Goal: Task Accomplishment & Management: Manage account settings

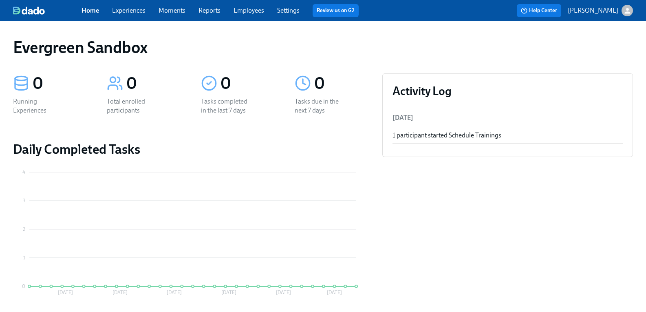
click at [626, 15] on div "button" at bounding box center [627, 10] width 11 height 11
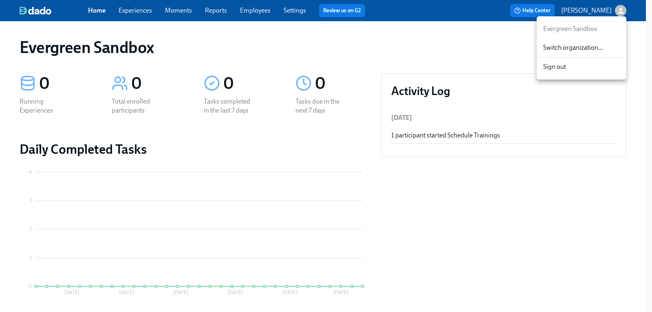
click at [583, 42] on div "Switch organization..." at bounding box center [582, 47] width 90 height 19
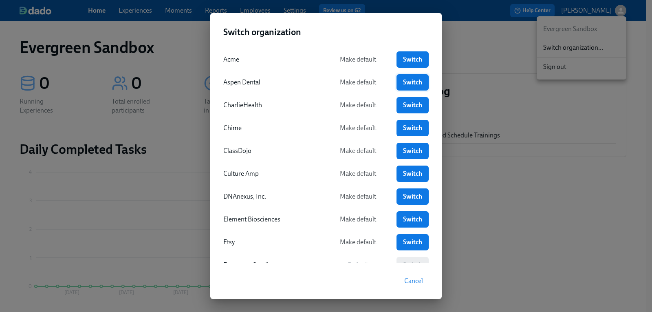
click at [403, 77] on link "Switch" at bounding box center [413, 82] width 32 height 16
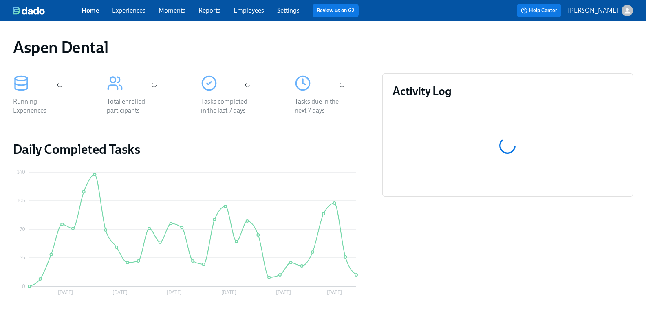
click at [263, 13] on link "Employees" at bounding box center [249, 11] width 31 height 8
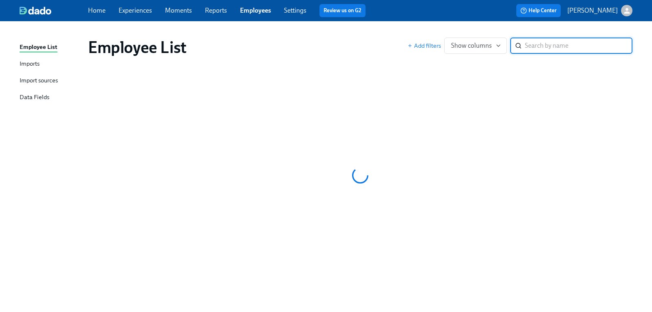
click at [541, 44] on input "search" at bounding box center [579, 45] width 108 height 16
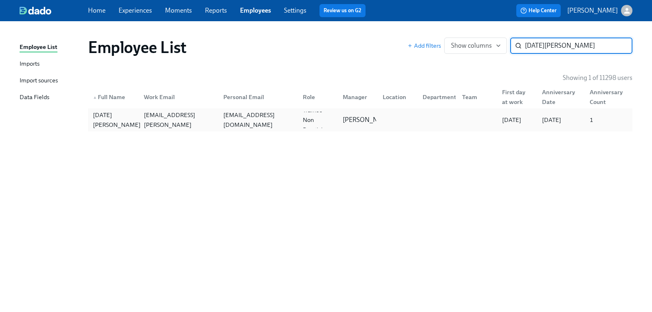
type input "[DATE][PERSON_NAME]"
click at [98, 118] on div "[DATE][PERSON_NAME]" at bounding box center [117, 120] width 54 height 20
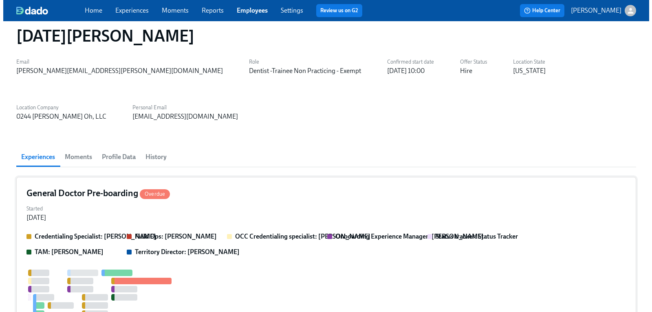
scroll to position [15, 0]
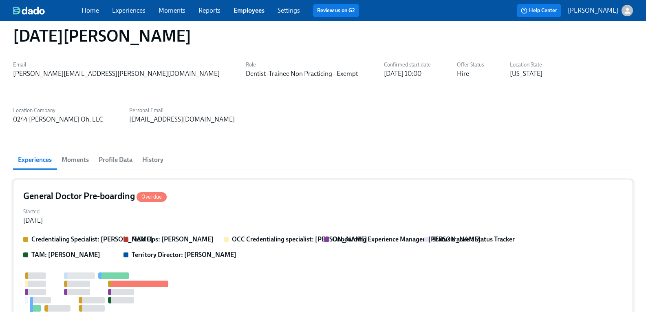
click at [124, 190] on h4 "General Doctor Pre-boarding Overdue" at bounding box center [94, 196] width 143 height 12
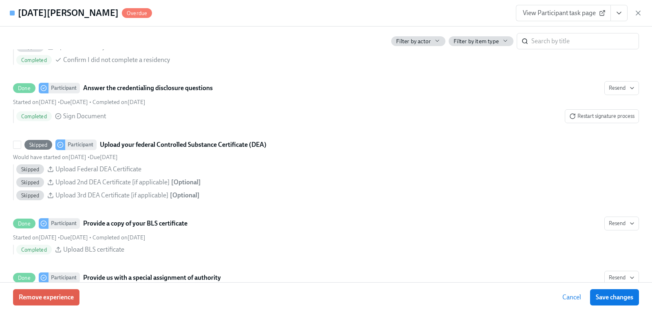
scroll to position [1304, 0]
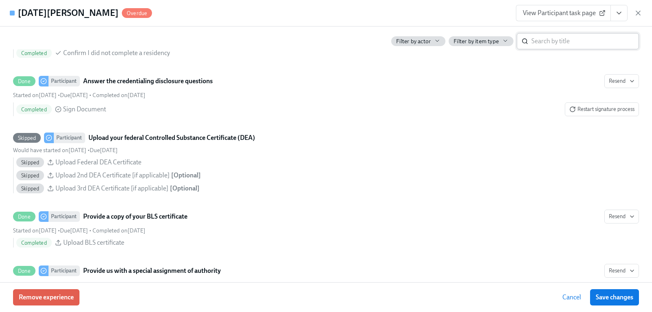
click at [564, 46] on input "search" at bounding box center [585, 41] width 108 height 16
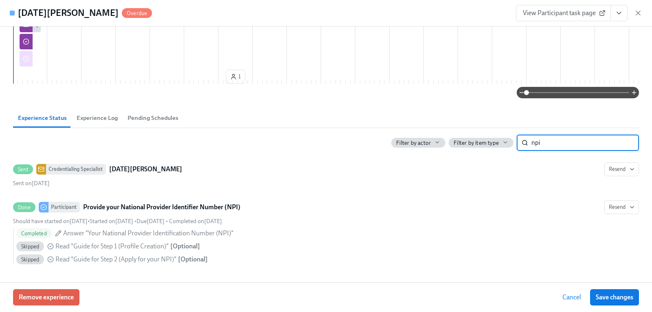
scroll to position [432, 0]
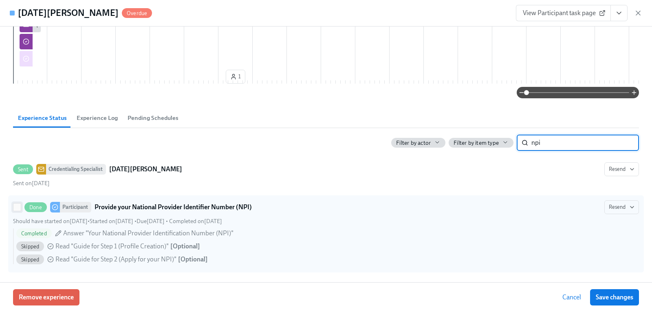
type input "npi"
click at [15, 208] on input "Done Participant Provide your National Provider Identifier Number (NPI) Resend …" at bounding box center [16, 206] width 7 height 7
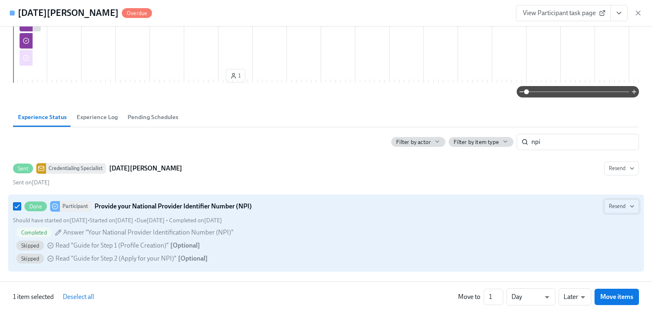
click at [629, 207] on icon "button" at bounding box center [632, 206] width 7 height 7
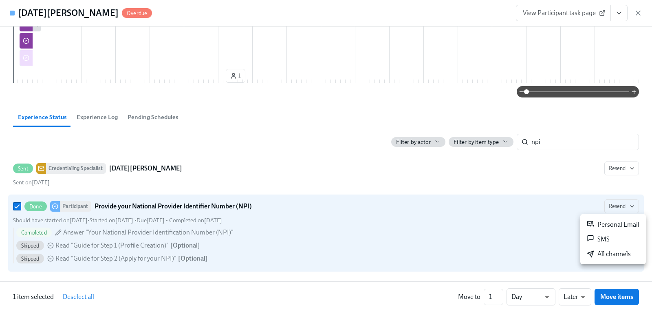
click at [15, 205] on div at bounding box center [326, 156] width 652 height 312
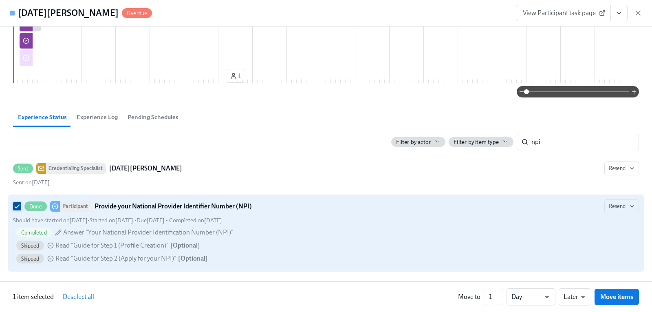
click at [17, 209] on input "Done Participant Provide your National Provider Identifier Number (NPI) Resend …" at bounding box center [16, 206] width 7 height 7
checkbox input "false"
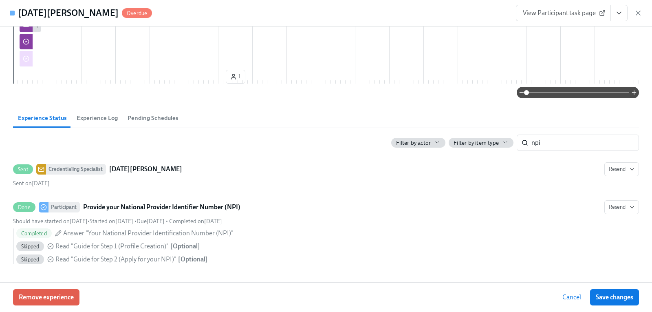
click at [108, 116] on span "Experience Log" at bounding box center [97, 117] width 41 height 9
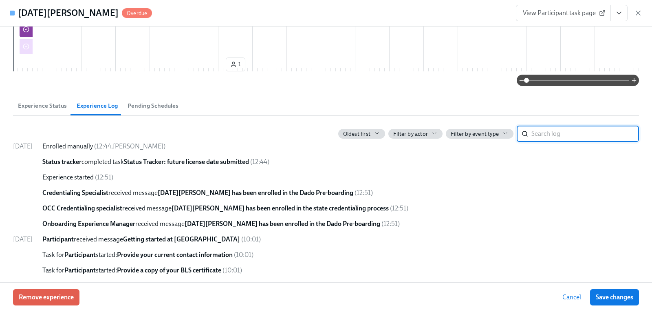
click at [567, 142] on input "search" at bounding box center [585, 134] width 108 height 16
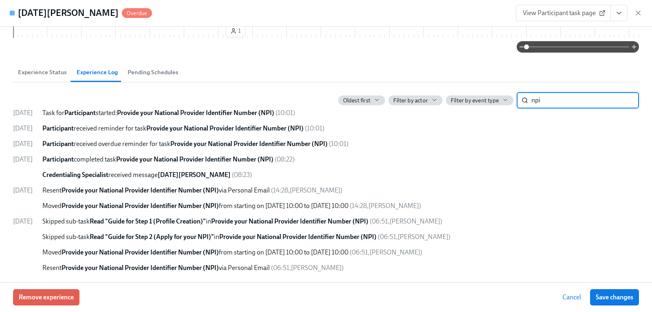
scroll to position [478, 0]
type input "npi"
click at [56, 75] on span "Experience Status" at bounding box center [42, 72] width 49 height 9
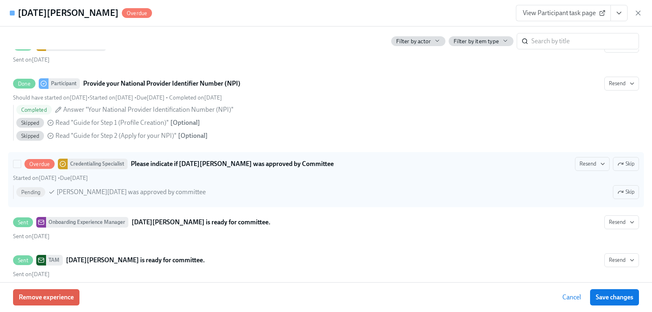
scroll to position [2394, 0]
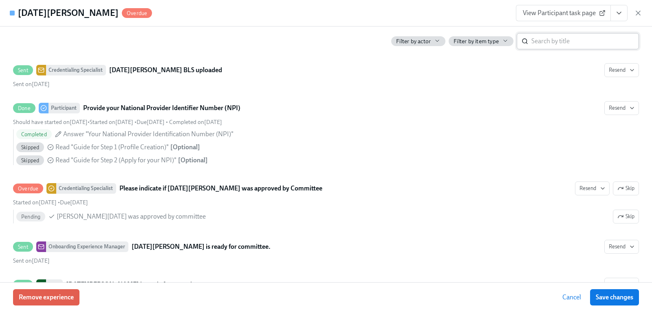
click at [567, 38] on input "search" at bounding box center [585, 41] width 108 height 16
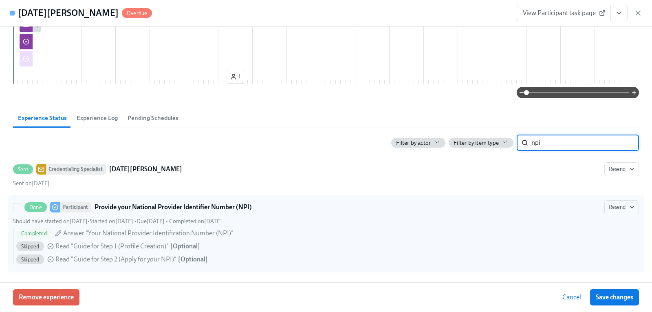
type input "npi"
click at [39, 232] on span "Completed" at bounding box center [33, 233] width 35 height 6
click at [21, 211] on input "Done Participant Provide your National Provider Identifier Number (NPI) Resend …" at bounding box center [16, 206] width 7 height 7
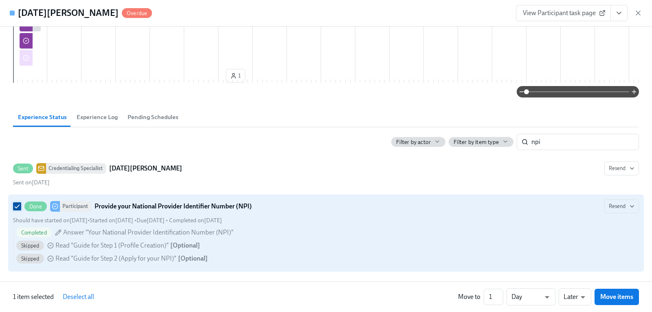
click at [17, 208] on input "Done Participant Provide your National Provider Identifier Number (NPI) Resend …" at bounding box center [16, 206] width 7 height 7
checkbox input "false"
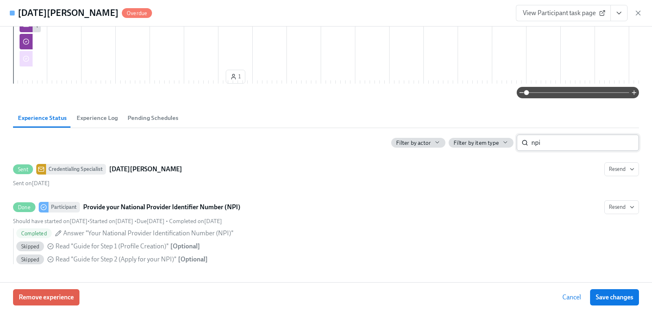
click at [618, 143] on input "npi" at bounding box center [585, 143] width 108 height 16
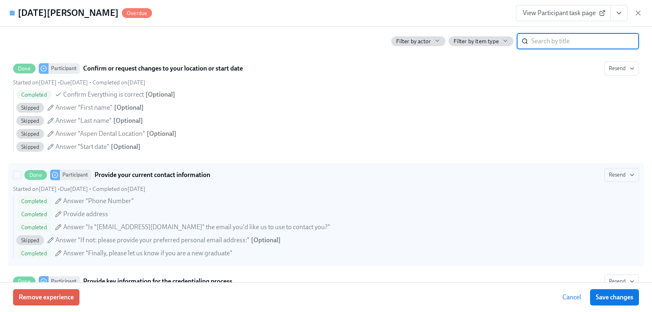
scroll to position [840, 0]
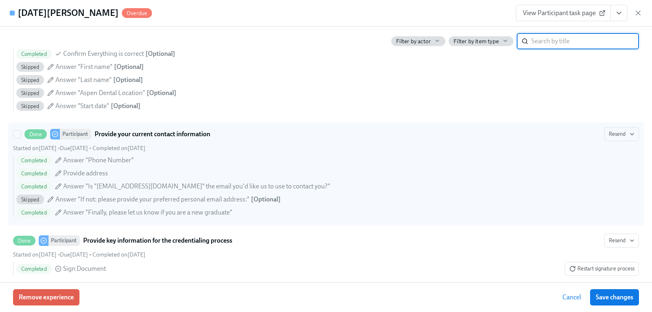
click at [449, 191] on div "Completed Answer "Phone Number" Completed Provide address Completed Answer "Is …" at bounding box center [326, 186] width 626 height 62
click at [21, 138] on input "Done Participant Provide your current contact information Resend Started on Aug…" at bounding box center [16, 133] width 7 height 7
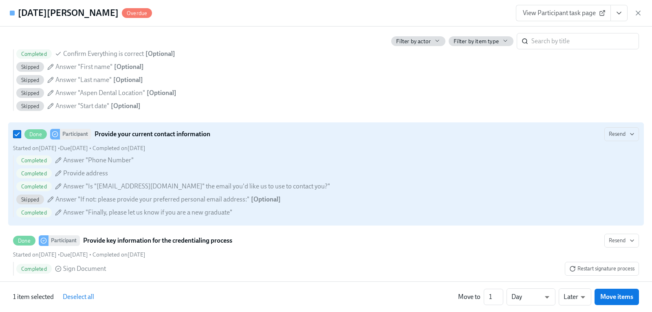
click at [59, 163] on icon at bounding box center [58, 160] width 7 height 7
click at [21, 138] on input "Done Participant Provide your current contact information Resend Started on Aug…" at bounding box center [16, 133] width 7 height 7
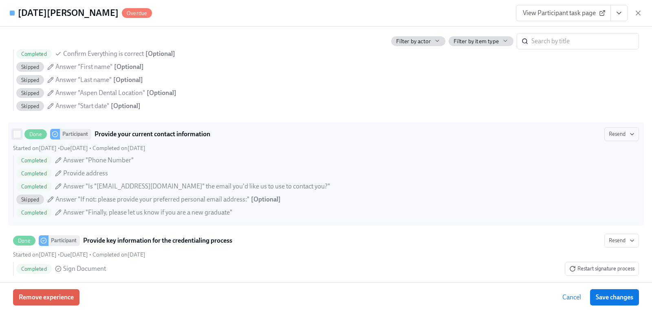
click at [18, 138] on input "Done Participant Provide your current contact information Resend Started on Aug…" at bounding box center [16, 133] width 7 height 7
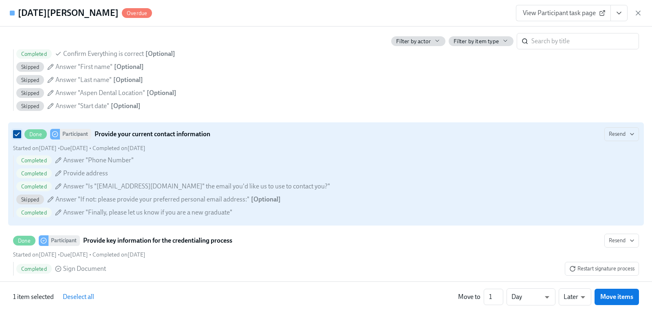
click at [17, 138] on input "Done Participant Provide your current contact information Resend Started on Aug…" at bounding box center [16, 133] width 7 height 7
checkbox input "false"
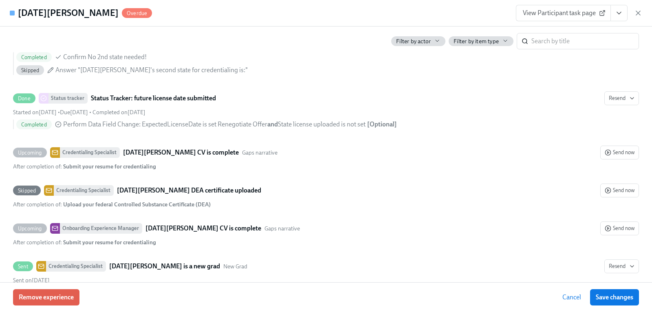
scroll to position [1859, 0]
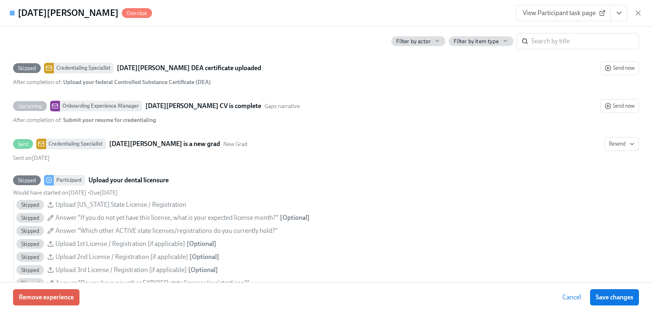
click at [576, 14] on span "View Participant task page" at bounding box center [563, 13] width 81 height 8
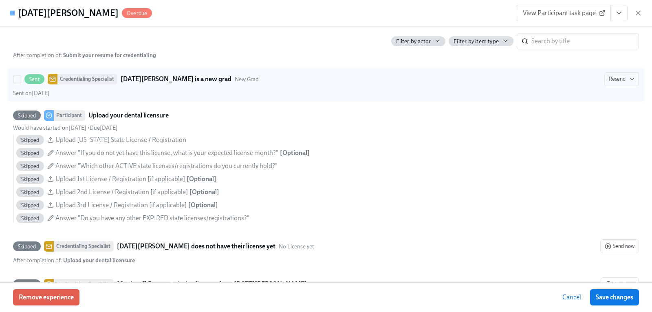
scroll to position [1940, 0]
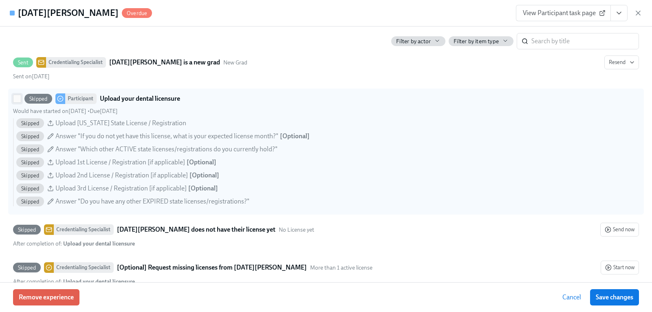
click at [17, 102] on input "Skipped Participant Upload your dental licensure Would have started on August 1…" at bounding box center [16, 98] width 7 height 7
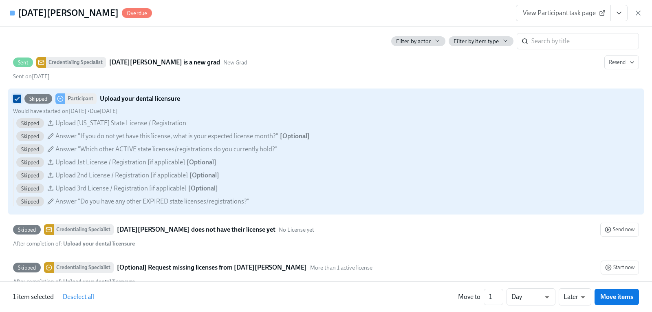
click at [16, 102] on input "Skipped Participant Upload your dental licensure Would have started on August 1…" at bounding box center [16, 98] width 7 height 7
checkbox input "false"
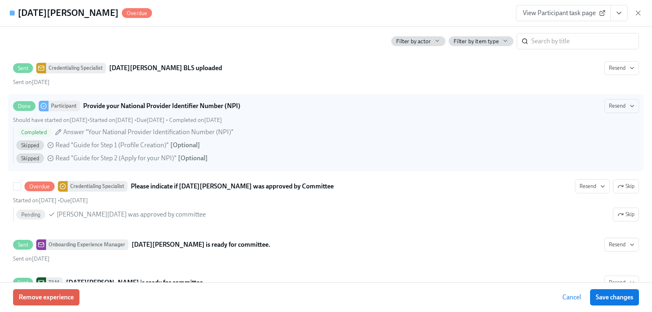
scroll to position [2394, 0]
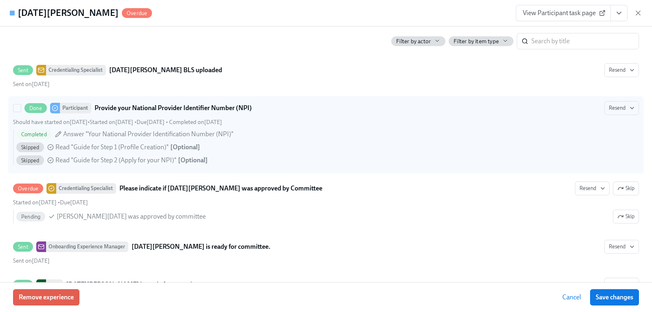
click at [202, 139] on span "Answer "Your National Provider Identification Number (NPI)"" at bounding box center [148, 134] width 170 height 9
click at [21, 112] on input "Done Participant Provide your National Provider Identifier Number (NPI) Resend …" at bounding box center [16, 107] width 7 height 7
checkbox input "true"
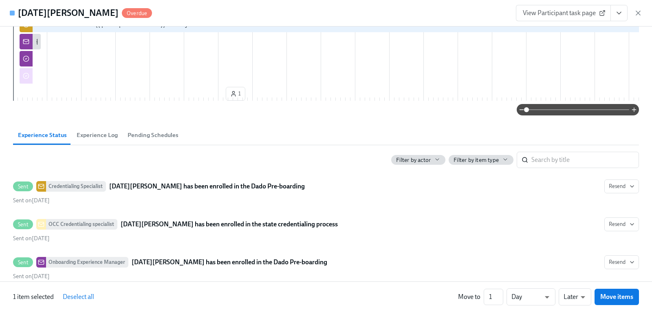
scroll to position [408, 0]
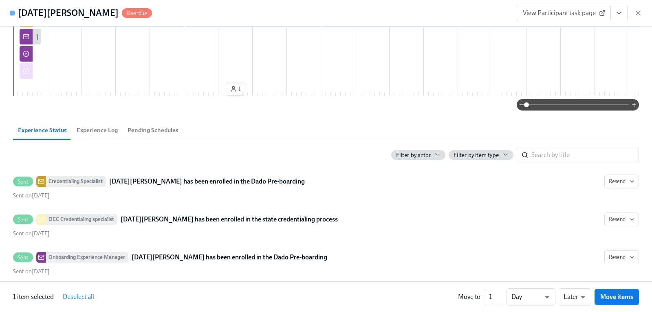
click at [106, 135] on span "Experience Log" at bounding box center [97, 130] width 41 height 9
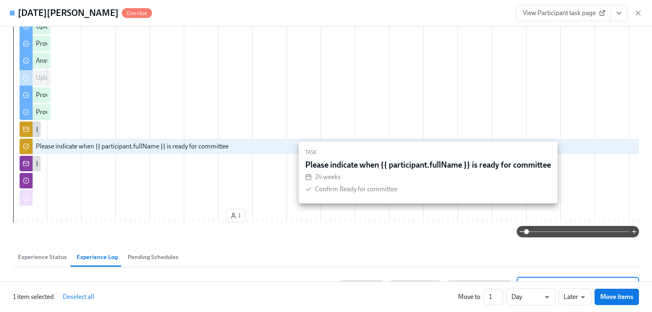
scroll to position [344, 0]
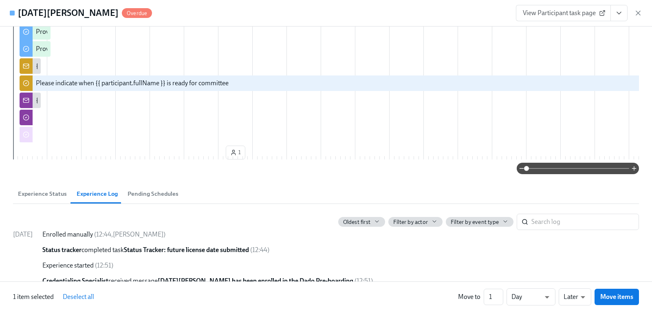
click at [53, 203] on button "Experience Status" at bounding box center [42, 194] width 59 height 20
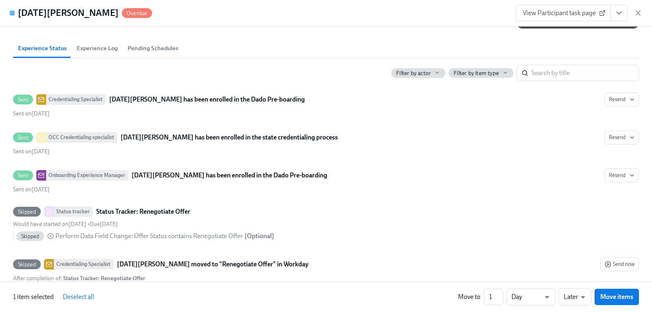
scroll to position [507, 0]
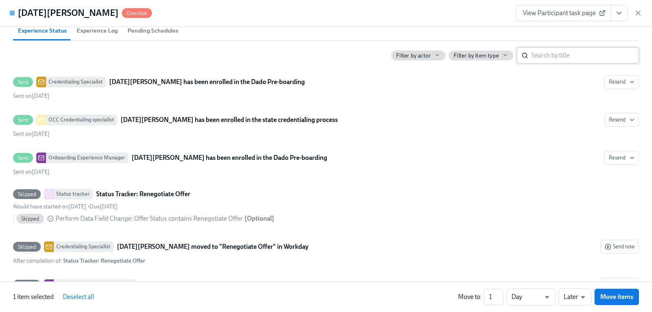
click at [588, 64] on input "search" at bounding box center [585, 55] width 108 height 16
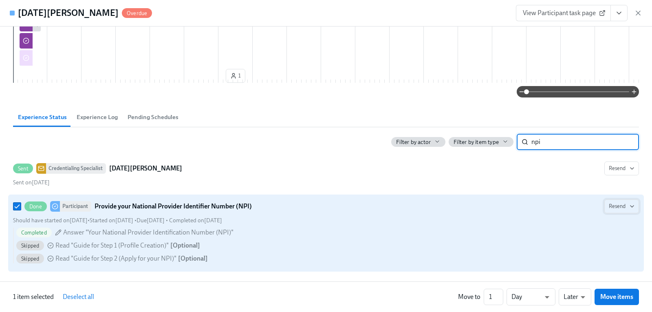
type input "npi"
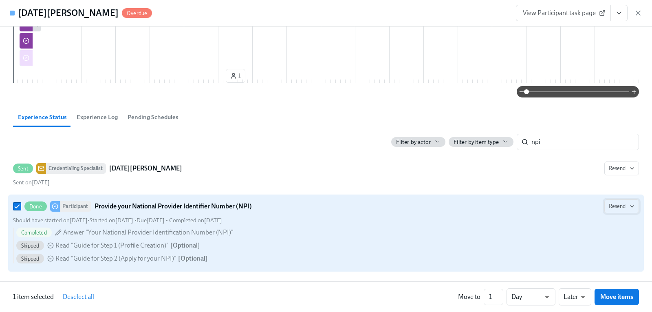
click at [629, 205] on icon "button" at bounding box center [632, 206] width 7 height 7
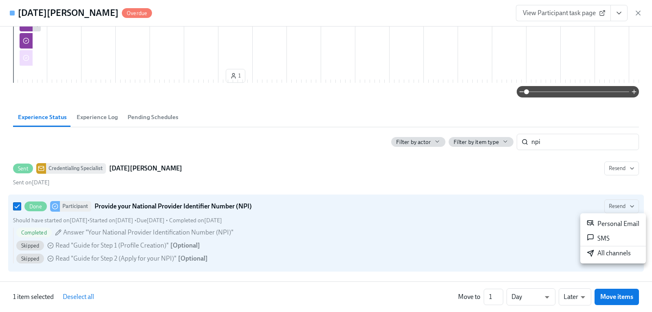
click at [15, 205] on div at bounding box center [326, 156] width 652 height 312
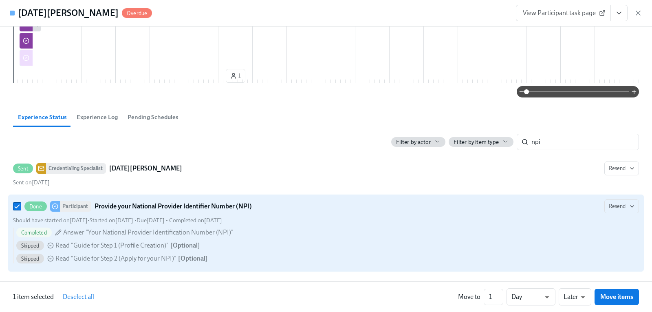
click at [29, 246] on span "Skipped" at bounding box center [30, 246] width 28 height 6
click at [21, 210] on input "Done Participant Provide your National Provider Identifier Number (NPI) Resend …" at bounding box center [16, 206] width 7 height 7
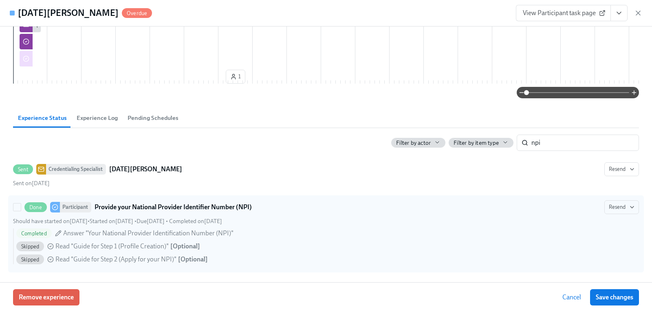
click at [31, 259] on span "Skipped" at bounding box center [30, 259] width 28 height 6
click at [21, 211] on input "Done Participant Provide your National Provider Identifier Number (NPI) Resend …" at bounding box center [16, 206] width 7 height 7
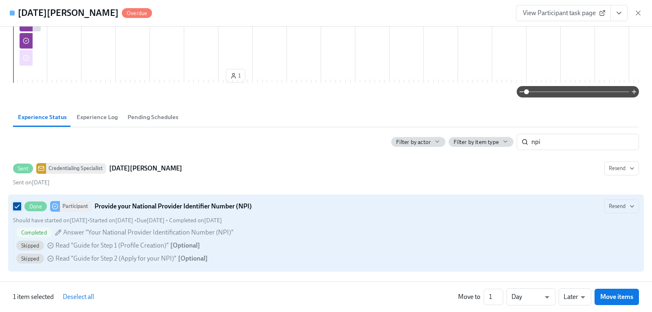
click at [16, 206] on input "Done Participant Provide your National Provider Identifier Number (NPI) Resend …" at bounding box center [16, 206] width 7 height 7
checkbox input "false"
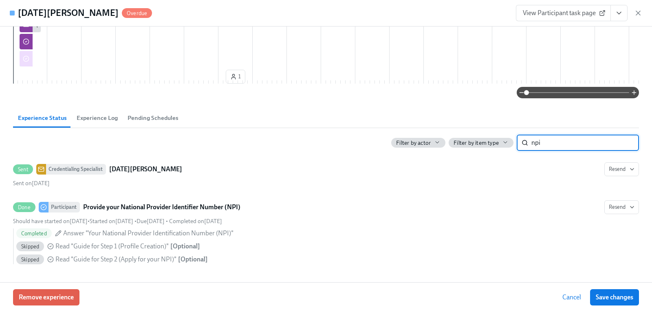
drag, startPoint x: 547, startPoint y: 140, endPoint x: 520, endPoint y: 141, distance: 27.7
click at [520, 141] on div "npi ​" at bounding box center [578, 143] width 122 height 16
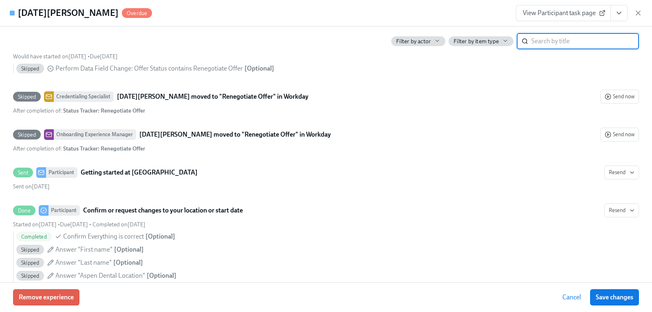
scroll to position [677, 0]
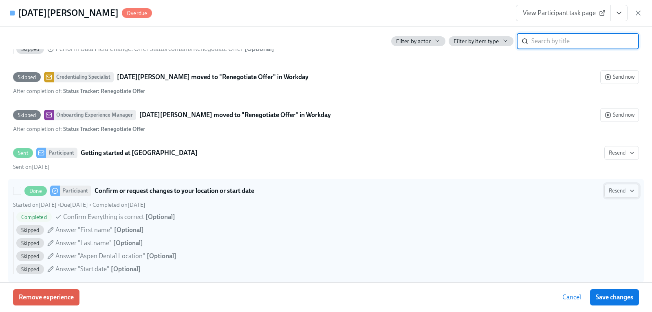
click at [629, 198] on button "Resend" at bounding box center [621, 191] width 35 height 14
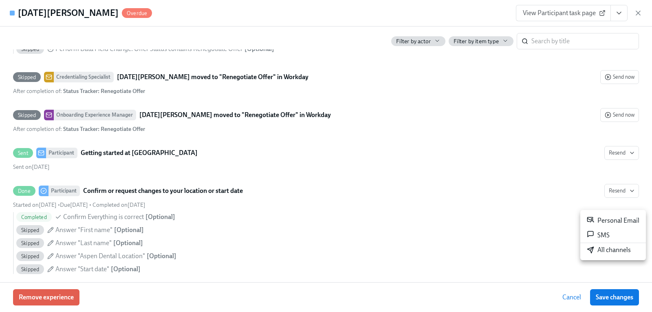
click at [54, 217] on div at bounding box center [326, 156] width 652 height 312
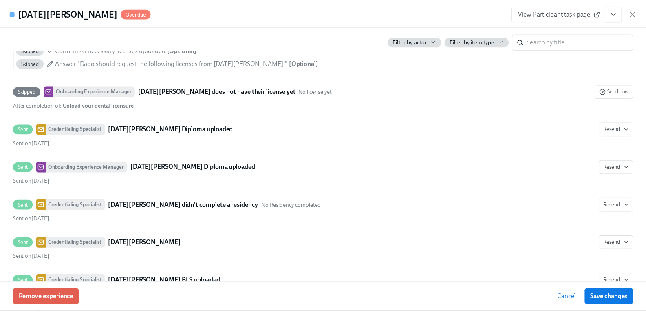
scroll to position [2185, 0]
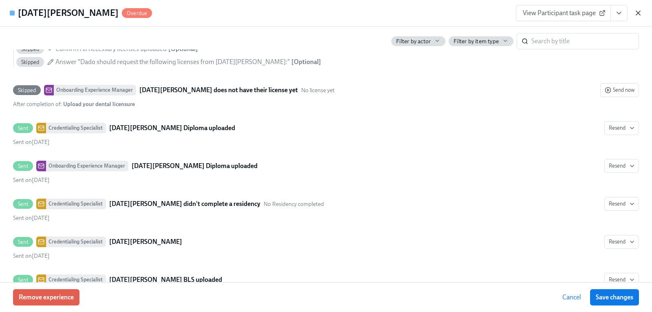
click at [640, 13] on icon "button" at bounding box center [638, 13] width 8 height 8
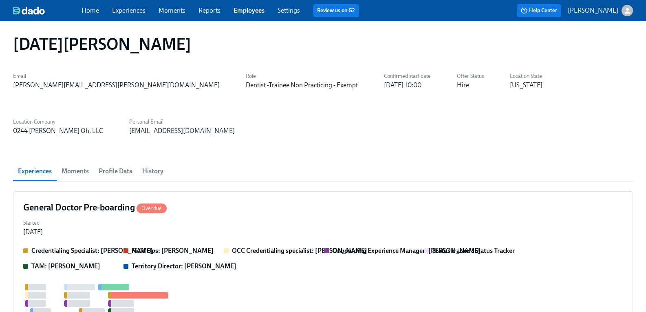
scroll to position [0, 0]
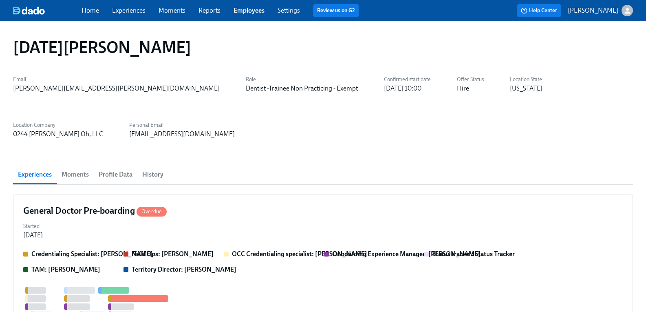
click at [144, 11] on link "Experiences" at bounding box center [128, 11] width 33 height 8
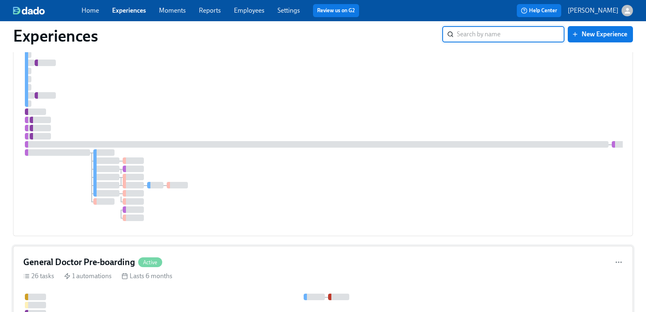
scroll to position [1345, 0]
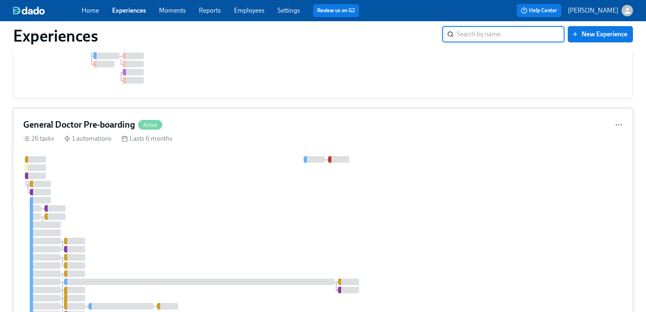
click at [119, 131] on h4 "General Doctor Pre-boarding" at bounding box center [79, 125] width 112 height 12
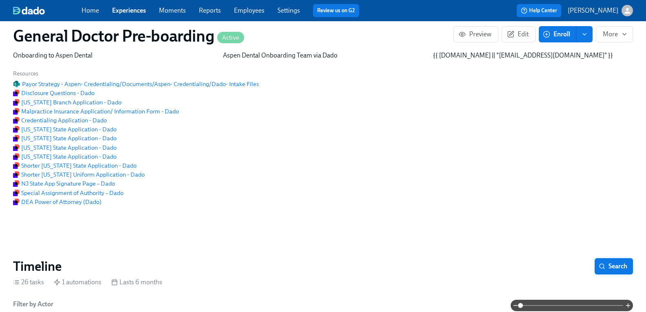
click at [615, 262] on span "Search" at bounding box center [613, 266] width 27 height 8
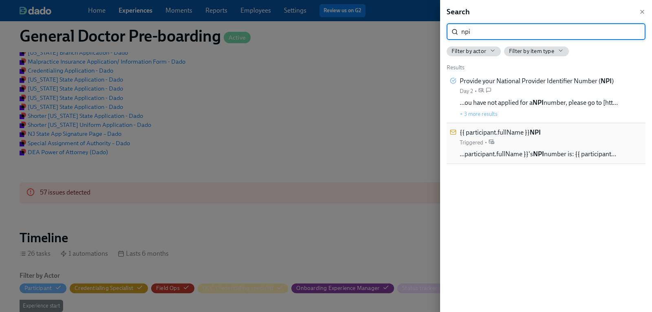
scroll to position [0, 21024]
type input "npi"
click at [514, 133] on span "{{ participant.fullName }} NPI" at bounding box center [500, 132] width 81 height 9
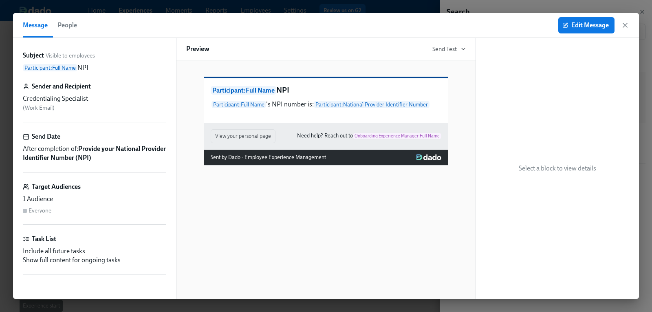
drag, startPoint x: 623, startPoint y: 25, endPoint x: 588, endPoint y: 72, distance: 58.9
click at [623, 25] on icon "button" at bounding box center [625, 25] width 8 height 8
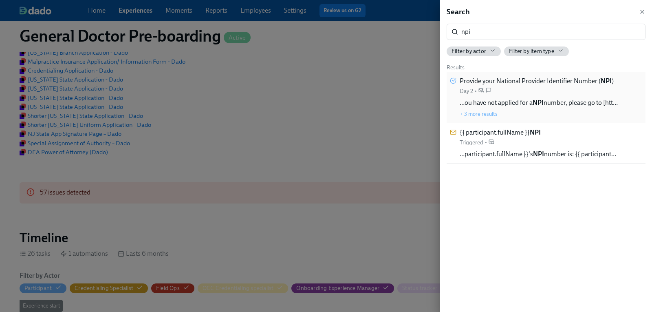
click at [562, 83] on span "Provide your National Provider Identifier Number ( NPI )" at bounding box center [537, 81] width 154 height 9
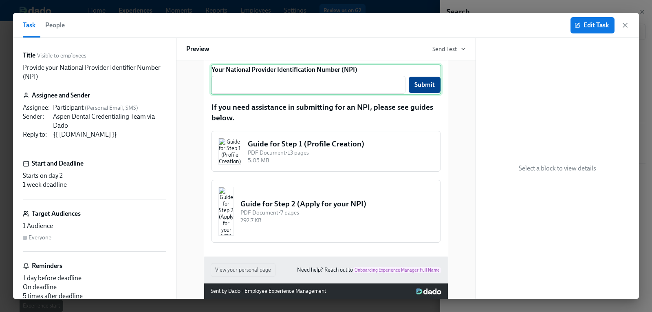
scroll to position [122, 0]
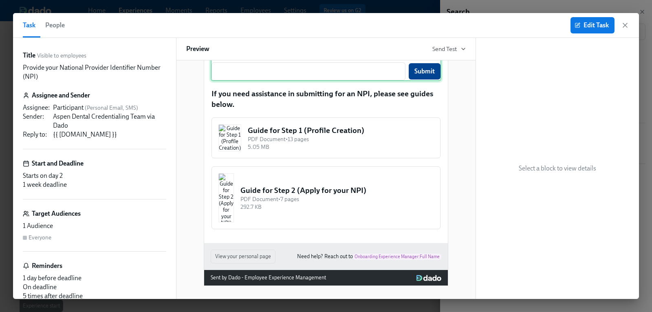
click at [305, 81] on div "Your National Provider Identification Number (NPI) ​ Submit" at bounding box center [326, 66] width 231 height 30
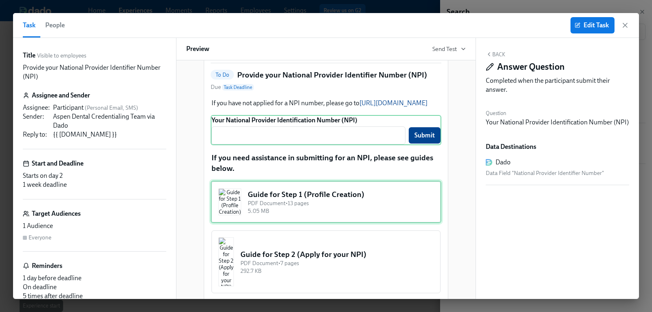
scroll to position [41, 0]
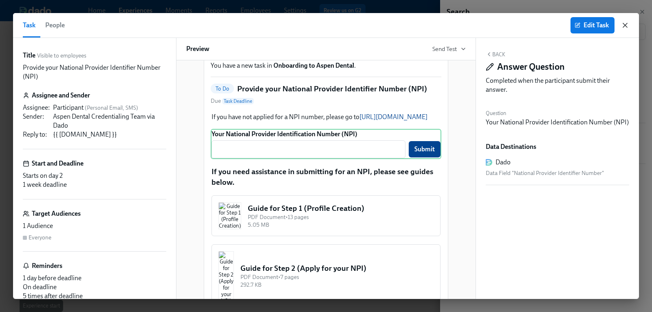
click at [628, 26] on icon "button" at bounding box center [625, 25] width 8 height 8
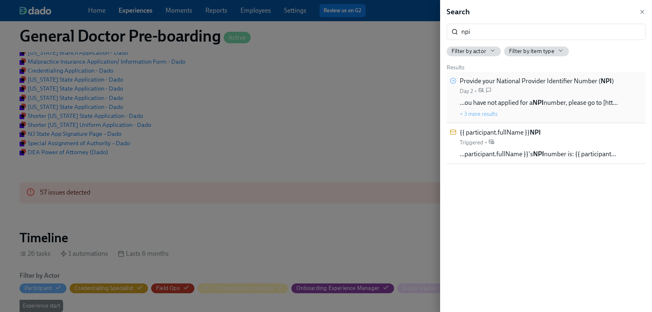
click at [534, 84] on span "Provide your National Provider Identifier Number ( NPI )" at bounding box center [537, 81] width 154 height 9
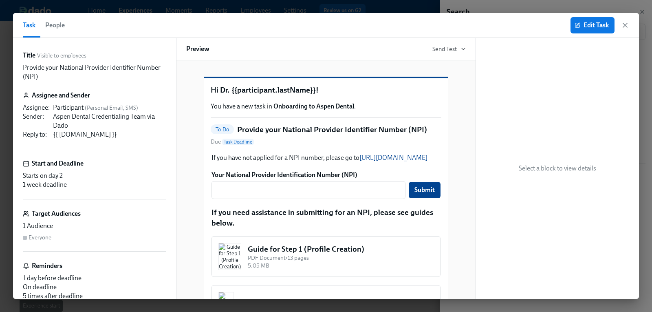
click at [51, 21] on span "People" at bounding box center [55, 25] width 20 height 11
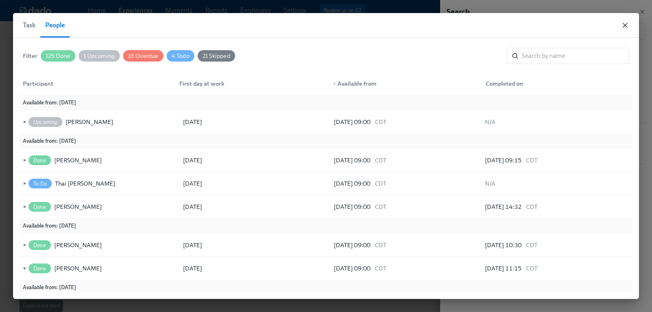
click at [625, 26] on icon "button" at bounding box center [625, 25] width 8 height 8
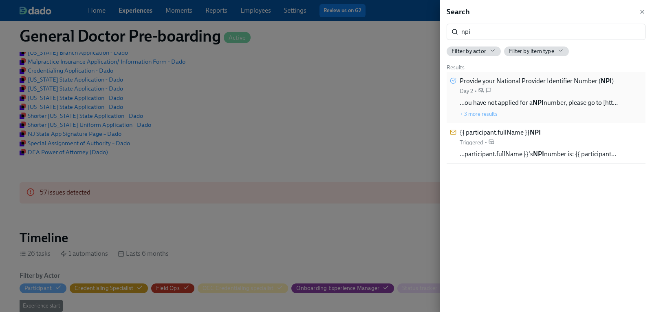
click at [531, 80] on span "Provide your National Provider Identifier Number ( NPI )" at bounding box center [537, 81] width 154 height 9
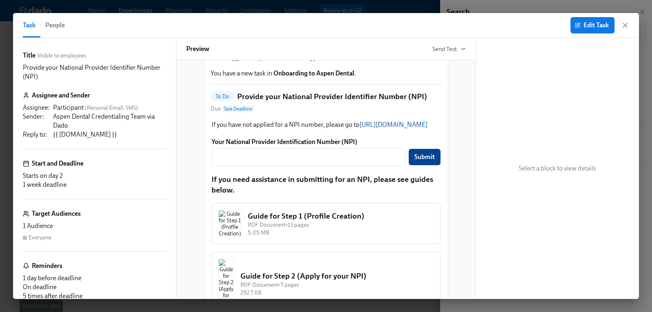
scroll to position [82, 0]
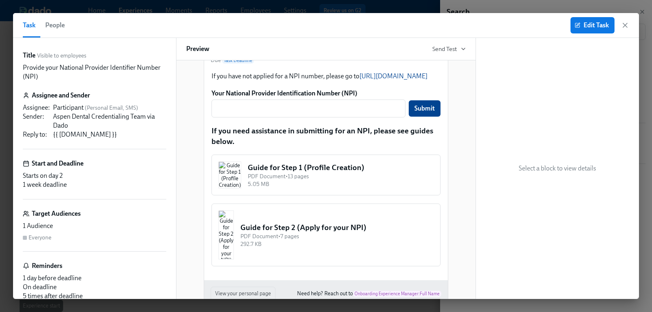
click at [52, 21] on span "People" at bounding box center [55, 25] width 20 height 11
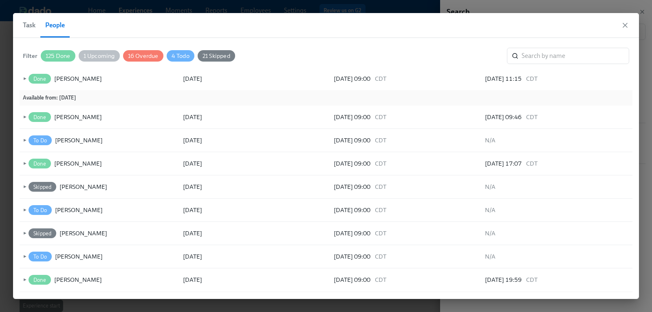
scroll to position [161, 0]
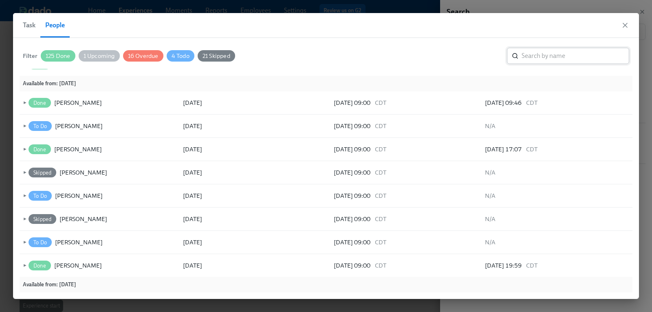
click at [575, 59] on input "search" at bounding box center [576, 56] width 108 height 16
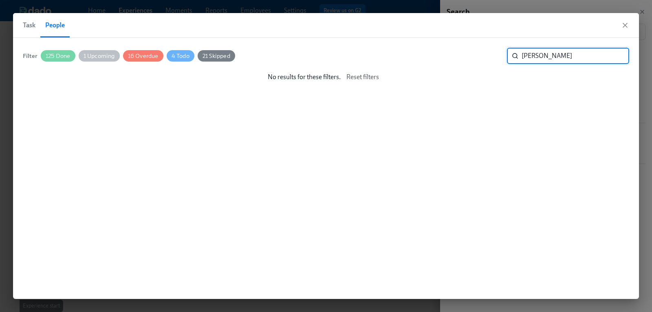
scroll to position [0, 0]
type input "j"
click at [222, 58] on span "21 Skipped" at bounding box center [216, 56] width 37 height 6
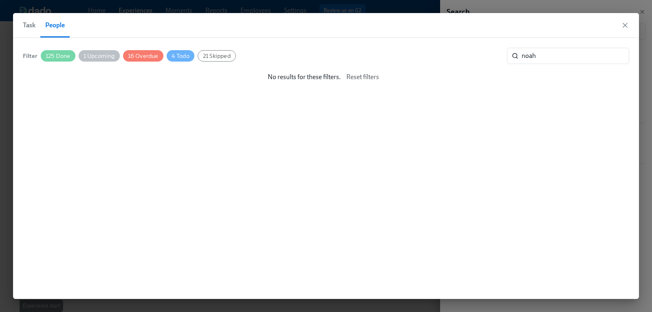
click at [221, 55] on span "21 Skipped" at bounding box center [216, 56] width 37 height 6
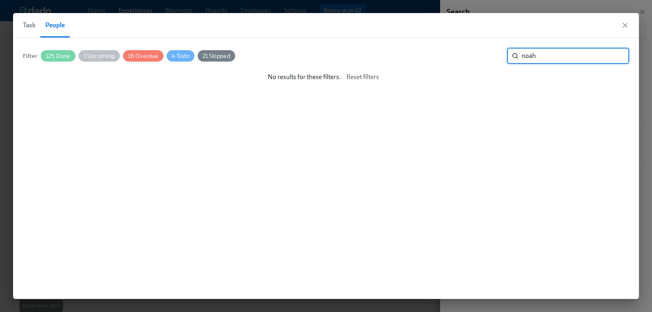
drag, startPoint x: 547, startPoint y: 55, endPoint x: 516, endPoint y: 54, distance: 31.0
click at [516, 54] on div "noah ​" at bounding box center [568, 56] width 122 height 16
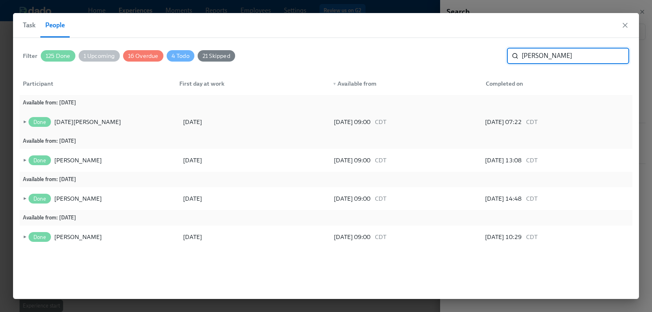
type input "james"
click at [25, 120] on span "►" at bounding box center [24, 121] width 6 height 9
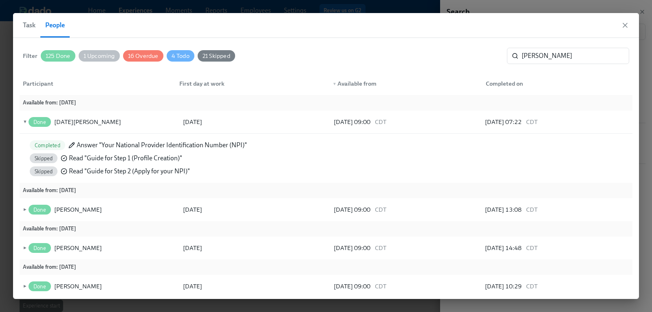
click at [251, 143] on div "Completed Answer "Your National Provider Identification Number (NPI)" Skipped R…" at bounding box center [138, 158] width 230 height 49
click at [123, 122] on icon at bounding box center [126, 122] width 6 height 6
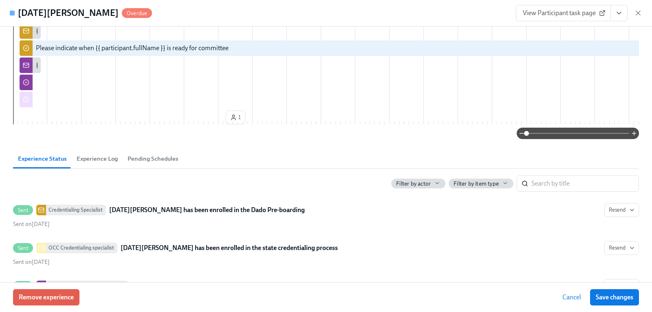
scroll to position [448, 0]
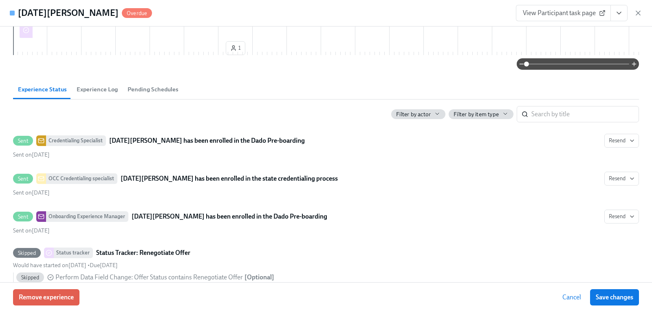
click at [94, 94] on span "Experience Log" at bounding box center [97, 89] width 41 height 9
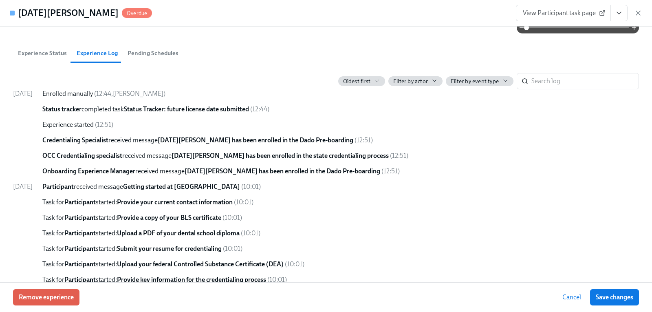
scroll to position [384, 0]
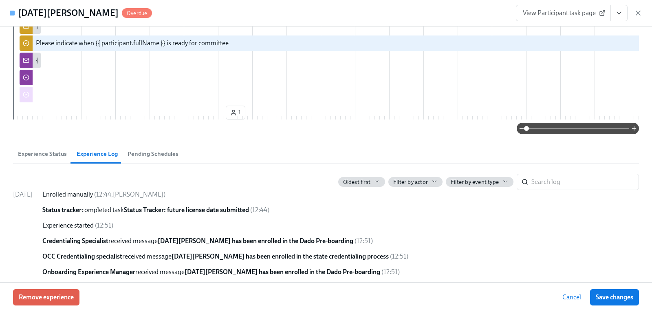
click at [51, 159] on span "Experience Status" at bounding box center [42, 153] width 49 height 9
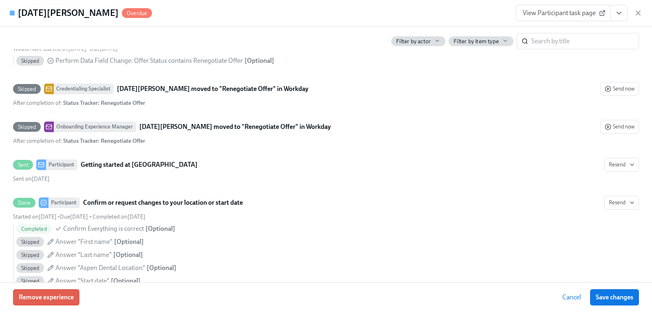
scroll to position [669, 0]
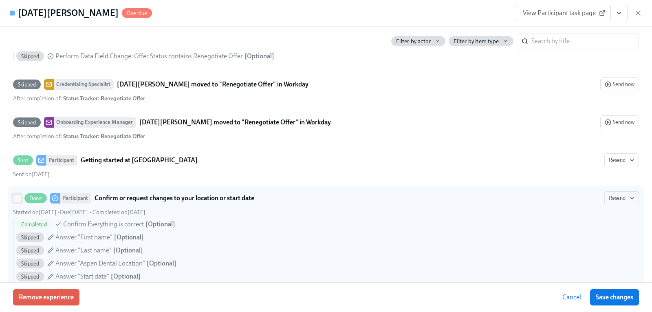
click at [20, 202] on input "Done Participant Confirm or request changes to your location or start date Rese…" at bounding box center [16, 197] width 7 height 7
checkbox input "true"
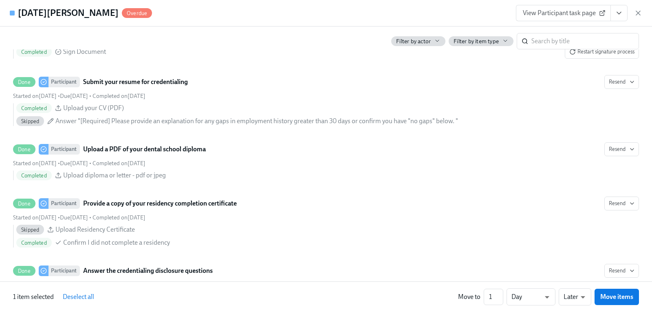
scroll to position [1120, 0]
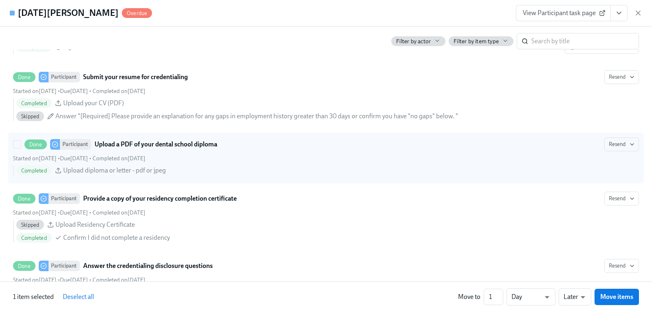
click at [17, 148] on input "Done Participant Upload a PDF of your dental school diploma Resend Started on A…" at bounding box center [16, 144] width 7 height 7
click at [17, 150] on div "Done Participant Upload a PDF of your dental school diploma" at bounding box center [115, 144] width 204 height 11
click at [17, 148] on input "Done Participant Upload a PDF of your dental school diploma Resend Started on A…" at bounding box center [16, 144] width 7 height 7
click at [13, 148] on span at bounding box center [17, 144] width 8 height 8
click at [13, 148] on input "Done Participant Upload a PDF of your dental school diploma Resend Started on A…" at bounding box center [16, 144] width 7 height 7
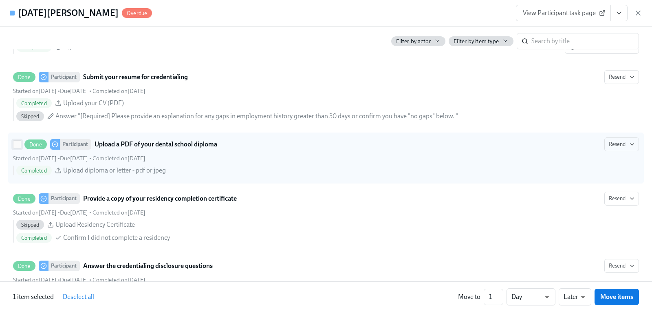
checkbox input "true"
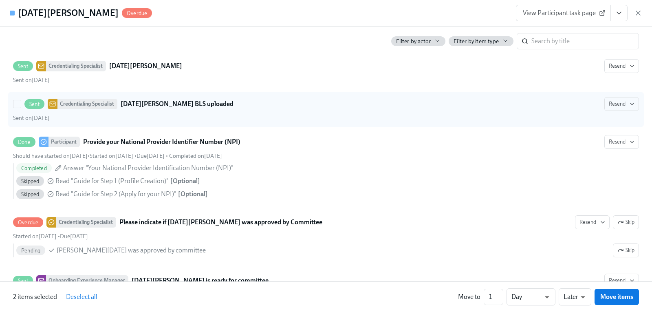
scroll to position [2354, 0]
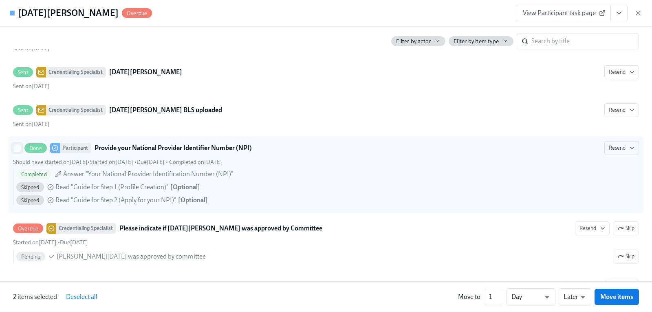
click at [15, 152] on input "Done Participant Provide your National Provider Identifier Number (NPI) Resend …" at bounding box center [16, 147] width 7 height 7
checkbox input "true"
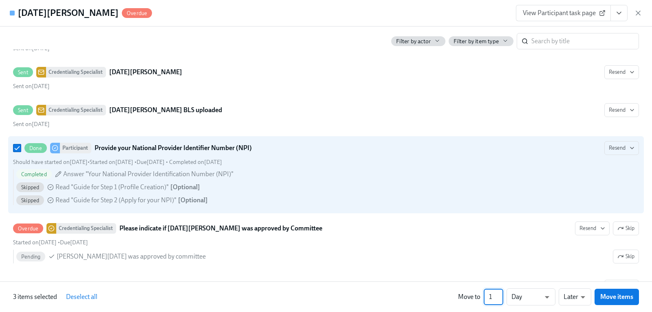
drag, startPoint x: 492, startPoint y: 297, endPoint x: 488, endPoint y: 295, distance: 4.3
click at [488, 295] on input "1" at bounding box center [494, 297] width 20 height 16
type input "10"
click at [84, 297] on span "Deselect all" at bounding box center [81, 297] width 31 height 8
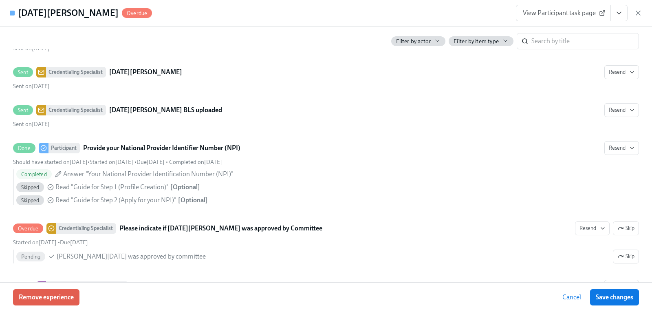
checkbox input "false"
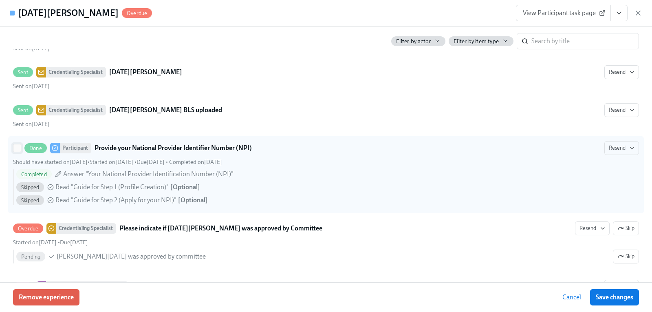
click at [18, 152] on input "Done Participant Provide your National Provider Identifier Number (NPI) Resend …" at bounding box center [16, 147] width 7 height 7
checkbox input "true"
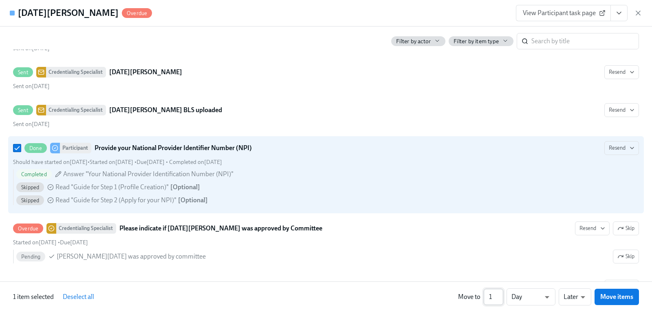
click at [494, 296] on input "1" at bounding box center [494, 297] width 20 height 16
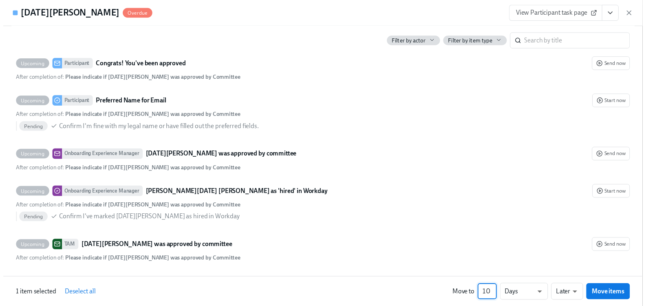
scroll to position [2558, 0]
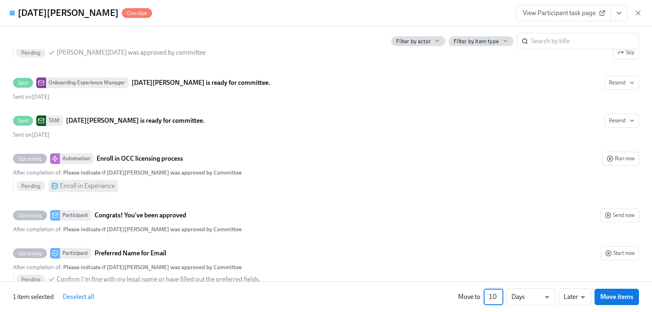
type input "10"
click at [637, 14] on icon "button" at bounding box center [638, 13] width 8 height 8
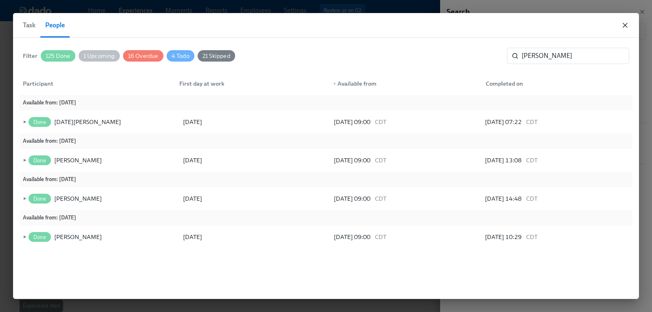
click at [624, 24] on icon "button" at bounding box center [625, 25] width 8 height 8
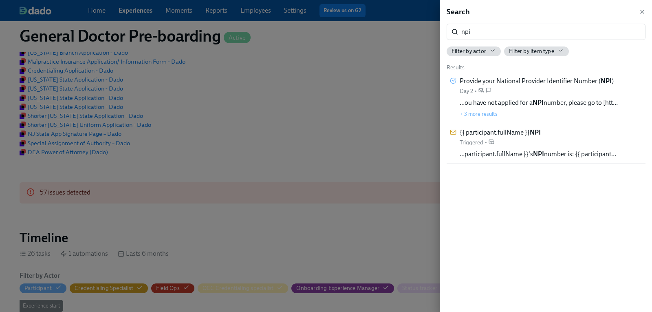
click at [648, 12] on div "Search npi ​ Filter by actor Filter by item type Results Provide your National …" at bounding box center [546, 156] width 212 height 312
click at [640, 12] on icon "button" at bounding box center [642, 12] width 7 height 7
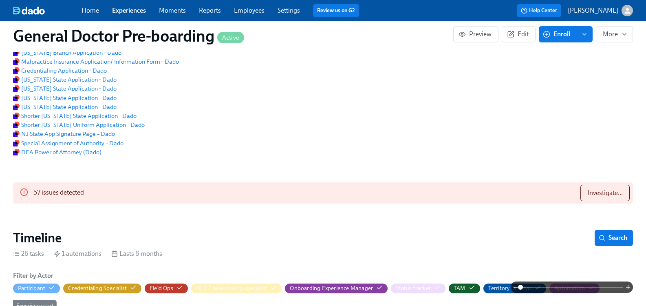
click at [623, 10] on icon "button" at bounding box center [627, 11] width 9 height 9
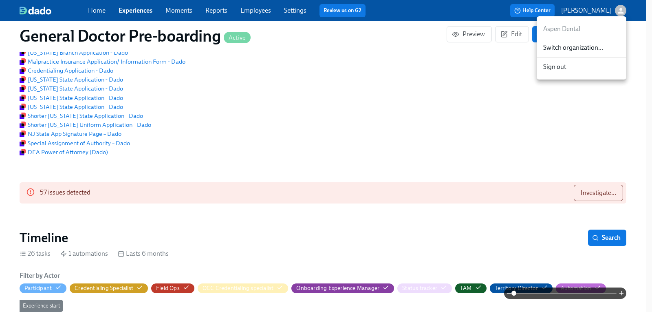
click at [573, 51] on span "Switch organization..." at bounding box center [581, 47] width 77 height 9
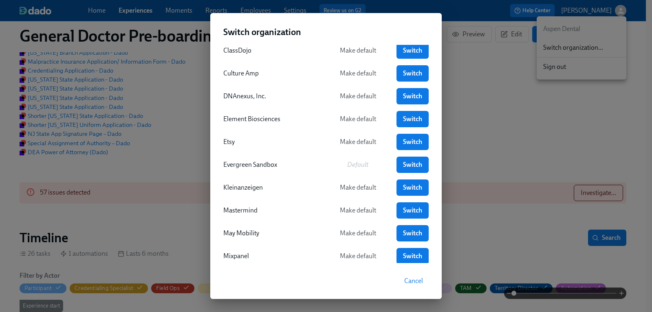
scroll to position [119, 0]
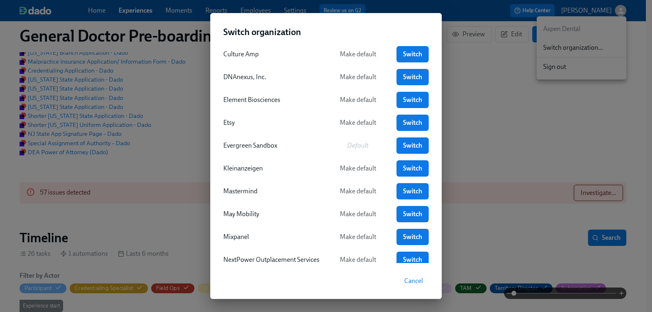
click at [412, 144] on span "Switch" at bounding box center [412, 145] width 21 height 8
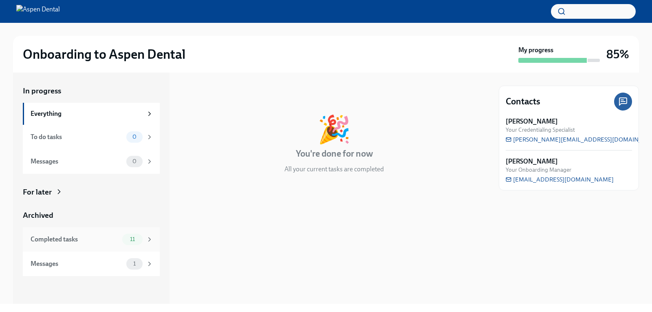
click at [64, 238] on div "Completed tasks" at bounding box center [75, 239] width 88 height 9
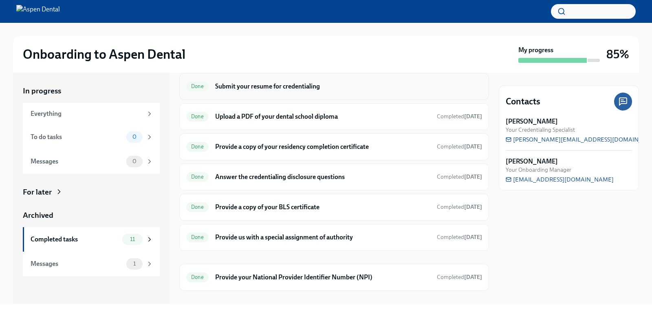
scroll to position [163, 0]
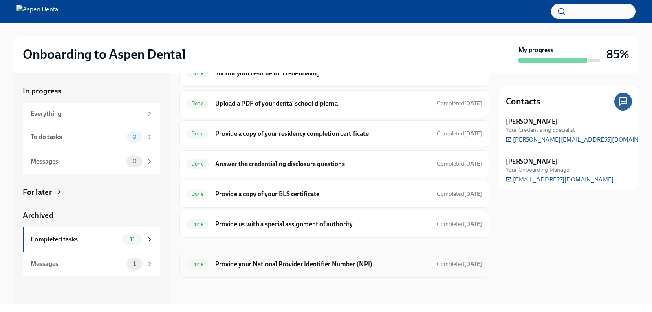
click at [230, 262] on h6 "Provide your National Provider Identifier Number (NPI)" at bounding box center [322, 264] width 215 height 9
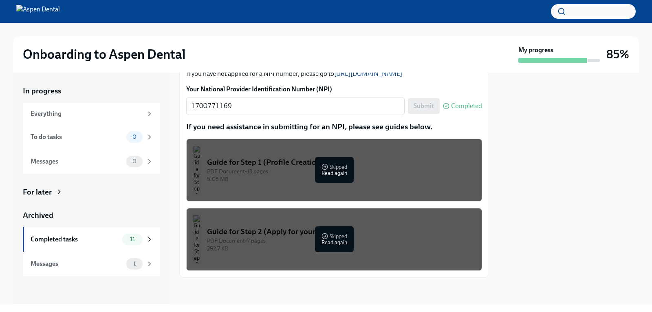
scroll to position [18, 0]
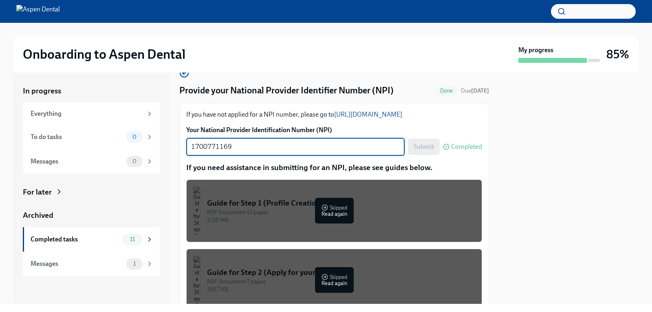
drag, startPoint x: 245, startPoint y: 146, endPoint x: 183, endPoint y: 145, distance: 62.4
click at [183, 145] on div "If you have not applied for a NPI number, please go to https://nppes.cms.hhs.go…" at bounding box center [334, 210] width 310 height 215
click at [241, 146] on textarea "1700771169" at bounding box center [295, 147] width 209 height 10
drag, startPoint x: 241, startPoint y: 146, endPoint x: 181, endPoint y: 147, distance: 60.3
click at [181, 147] on div "If you have not applied for a NPI number, please go to https://nppes.cms.hhs.go…" at bounding box center [334, 210] width 310 height 215
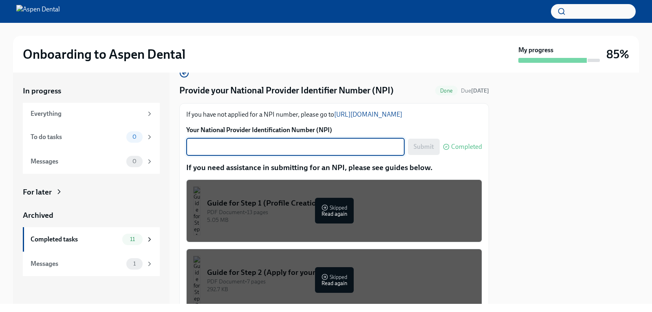
click at [178, 193] on div "In progress Everything To do tasks 0 Messages 0 For later Archived Completed ta…" at bounding box center [326, 188] width 626 height 231
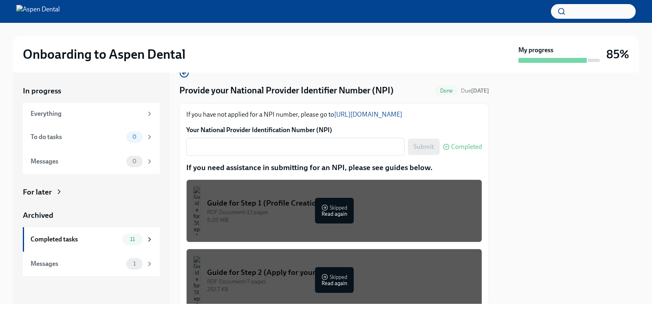
scroll to position [0, 0]
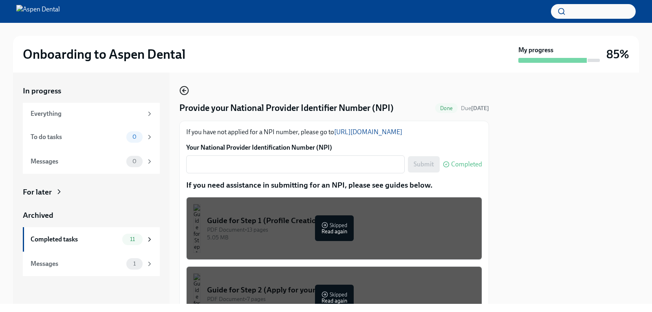
click at [187, 91] on icon "button" at bounding box center [184, 91] width 10 height 10
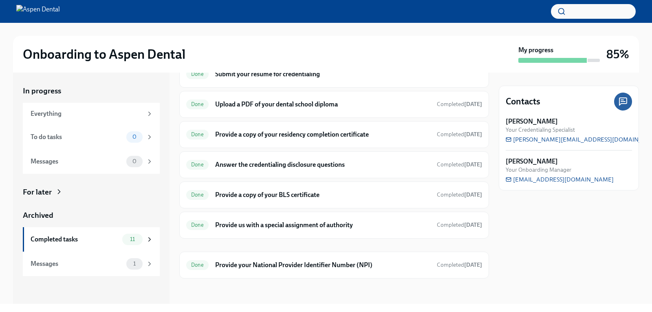
scroll to position [163, 0]
click at [255, 260] on h6 "Provide your National Provider Identifier Number (NPI)" at bounding box center [322, 264] width 215 height 9
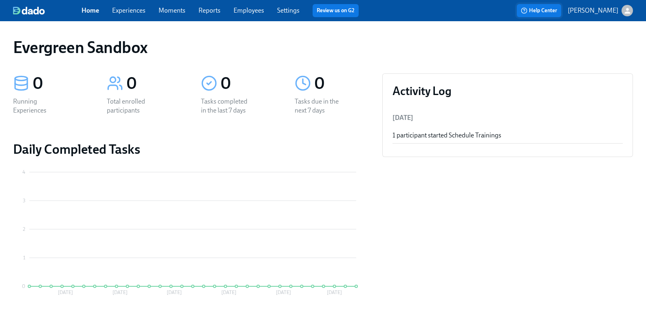
click at [527, 11] on circle "button" at bounding box center [523, 10] width 5 height 5
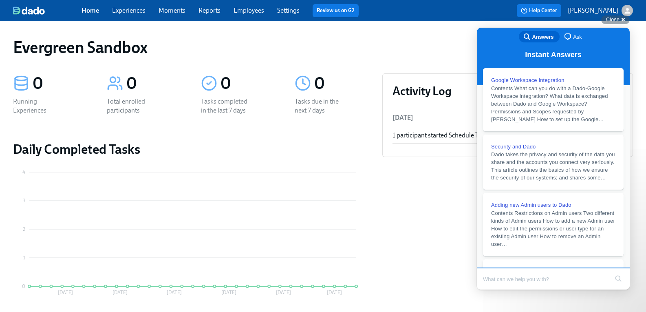
click at [495, 280] on input "Search Doc articles" at bounding box center [546, 278] width 126 height 17
type input "uncomplete"
click button "search" at bounding box center [618, 278] width 13 height 13
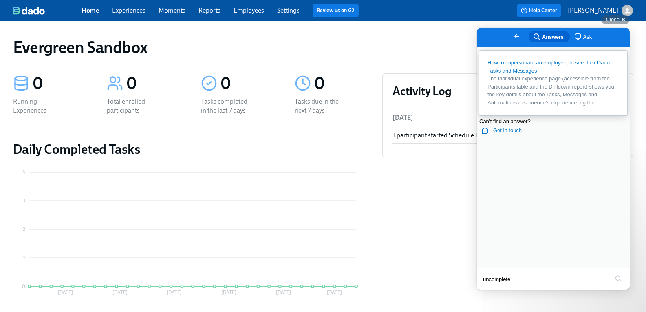
click at [518, 64] on span "How to impersonate an employee, to see their Dado Tasks and Messages" at bounding box center [548, 67] width 122 height 14
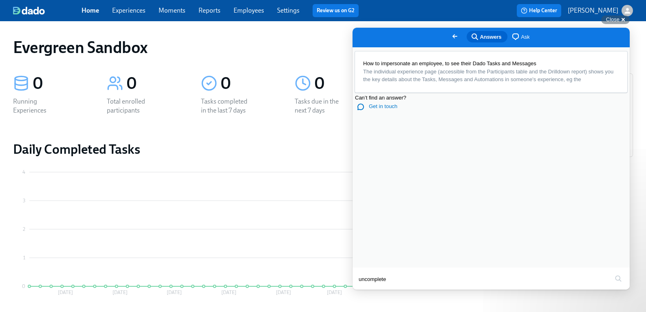
scroll to position [385, 0]
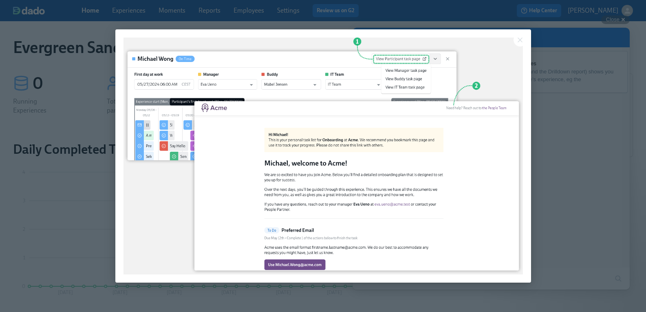
scroll to position [0, 0]
click at [460, 14] on div at bounding box center [323, 156] width 646 height 312
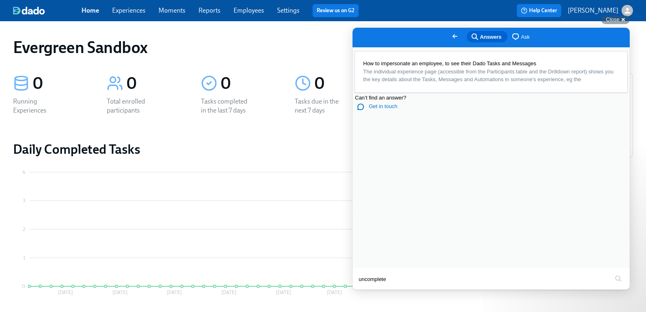
scroll to position [262, 0]
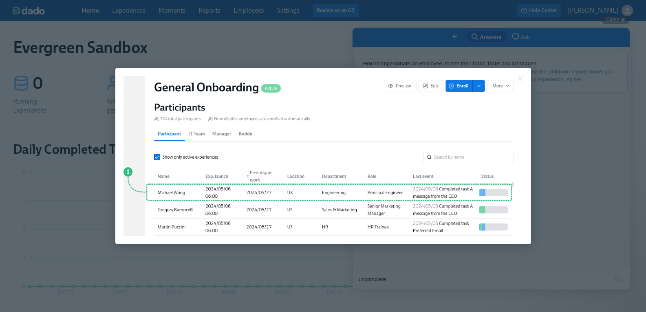
scroll to position [0, 0]
click at [569, 133] on div at bounding box center [323, 156] width 646 height 312
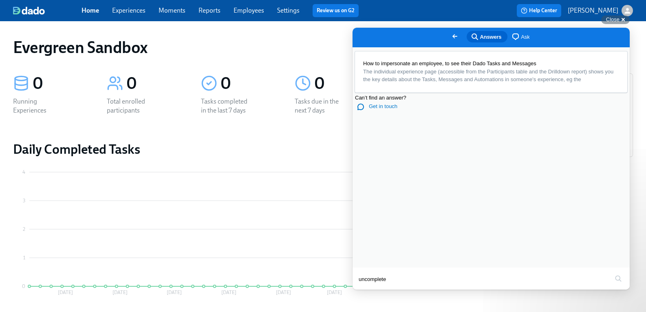
click at [624, 10] on icon "button" at bounding box center [627, 11] width 6 height 6
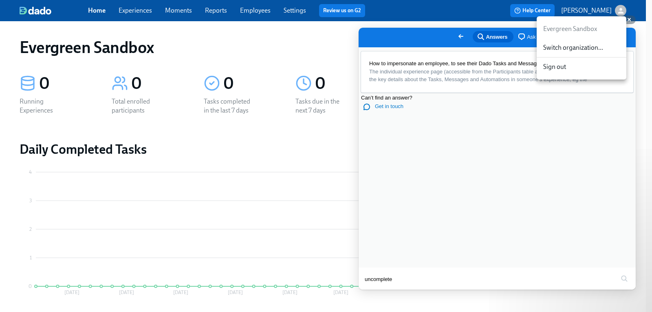
click at [569, 49] on span "Switch organization..." at bounding box center [581, 47] width 77 height 9
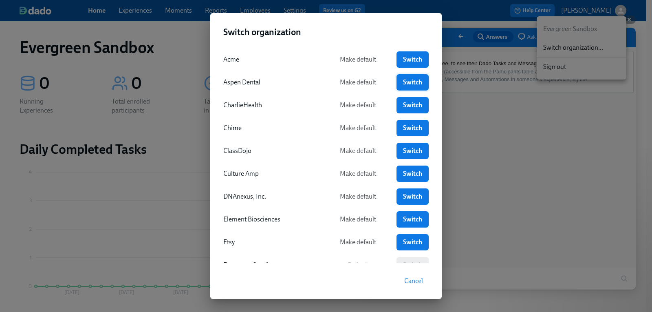
click at [416, 79] on span "Switch" at bounding box center [412, 82] width 21 height 8
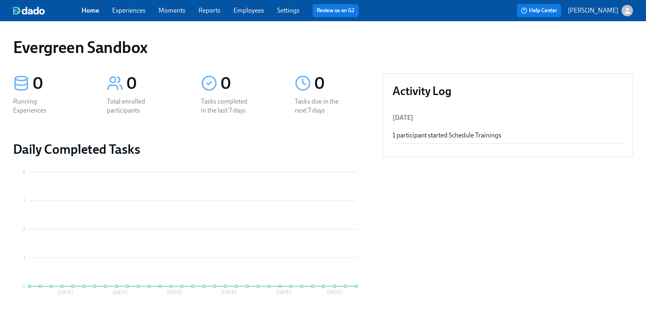
click at [133, 11] on link "Experiences" at bounding box center [128, 11] width 33 height 8
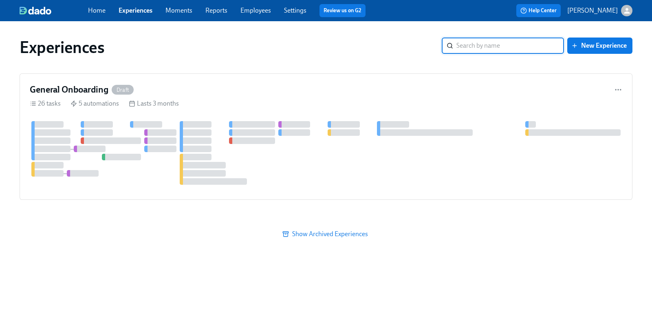
click at [345, 234] on span "Show Archived Experiences" at bounding box center [326, 234] width 602 height 8
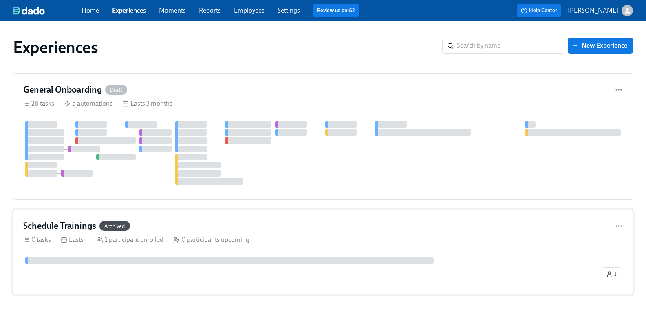
click at [82, 230] on h4 "Schedule Trainings" at bounding box center [59, 226] width 73 height 12
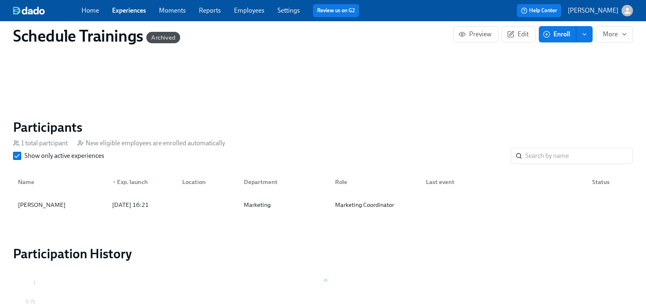
scroll to position [489, 0]
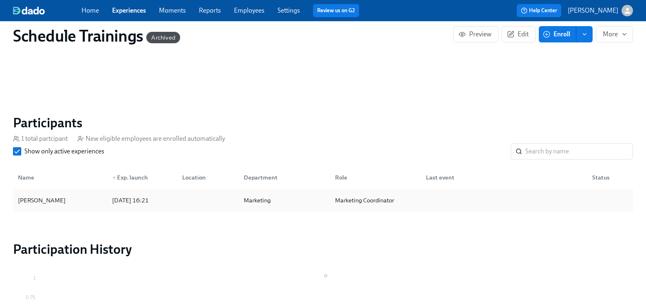
click at [37, 195] on div "[PERSON_NAME]" at bounding box center [42, 200] width 54 height 10
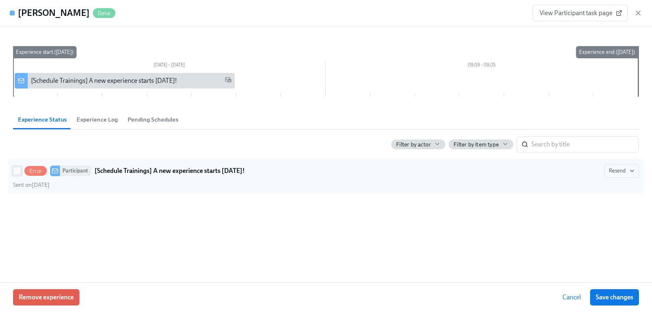
click at [15, 170] on input "Error Participant [Schedule Trainings] A new experience starts today! Resend Se…" at bounding box center [16, 170] width 7 height 7
checkbox input "true"
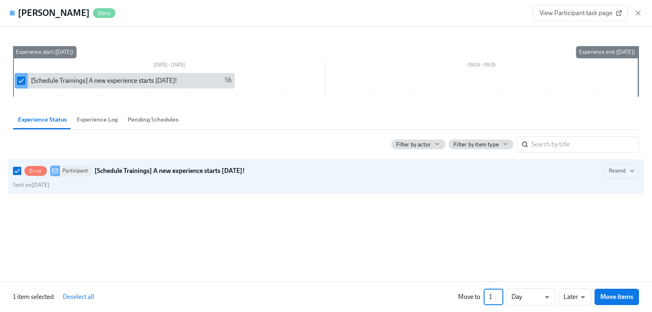
drag, startPoint x: 493, startPoint y: 295, endPoint x: 486, endPoint y: 295, distance: 6.9
click at [486, 295] on input "1" at bounding box center [494, 297] width 20 height 16
type input "10"
click at [609, 298] on span "Move items" at bounding box center [616, 297] width 33 height 8
checkbox input "false"
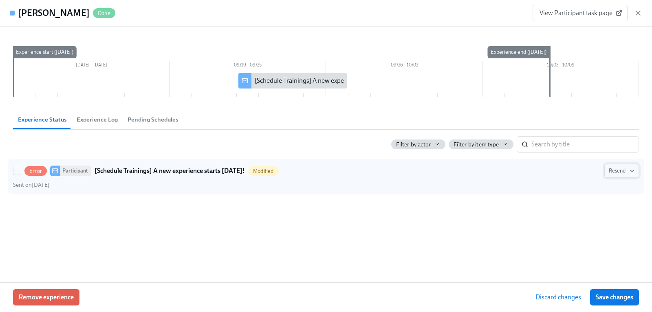
click at [629, 172] on icon "button" at bounding box center [632, 171] width 7 height 7
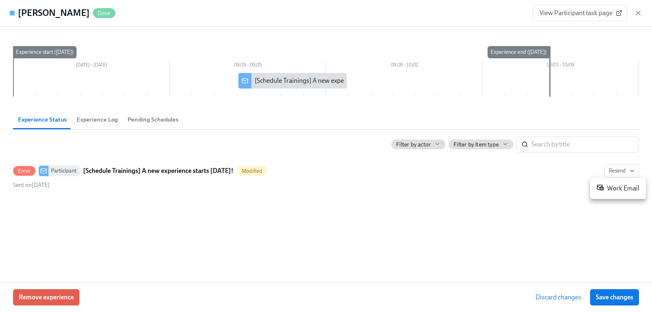
click at [437, 196] on div at bounding box center [326, 156] width 652 height 312
click at [638, 14] on icon "button" at bounding box center [638, 13] width 4 height 4
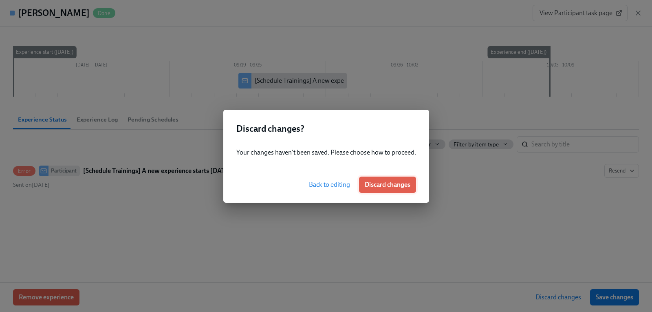
click at [383, 185] on span "Discard changes" at bounding box center [388, 185] width 46 height 8
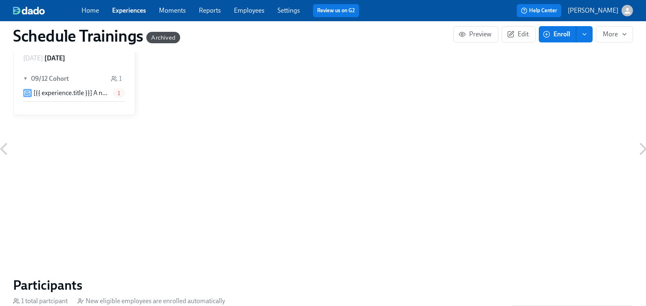
scroll to position [326, 0]
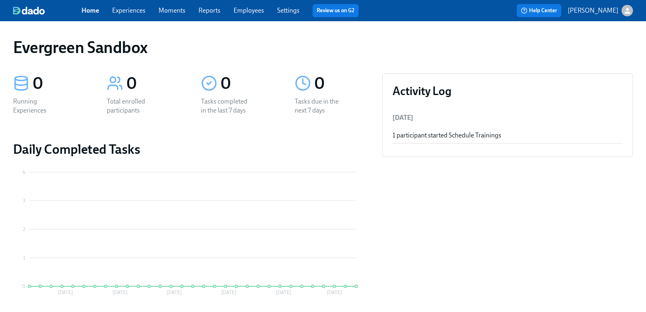
click at [624, 12] on icon "button" at bounding box center [627, 11] width 6 height 6
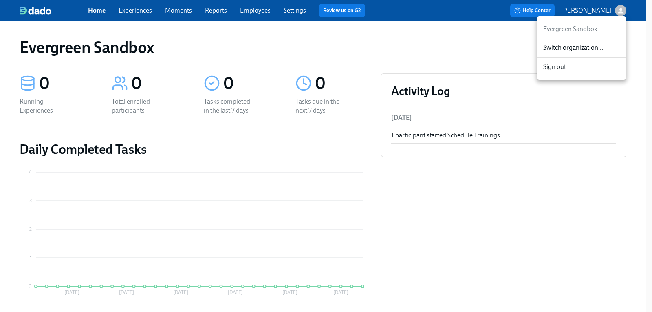
click at [596, 45] on span "Switch organization..." at bounding box center [581, 47] width 77 height 9
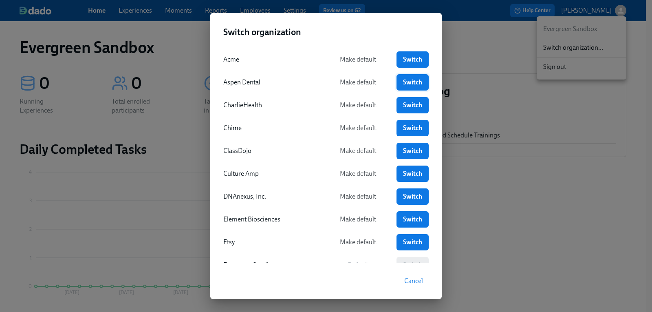
click at [402, 84] on span "Switch" at bounding box center [412, 82] width 21 height 8
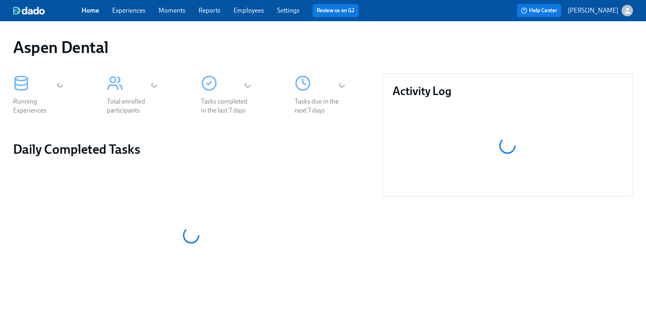
click at [246, 10] on link "Employees" at bounding box center [249, 11] width 31 height 8
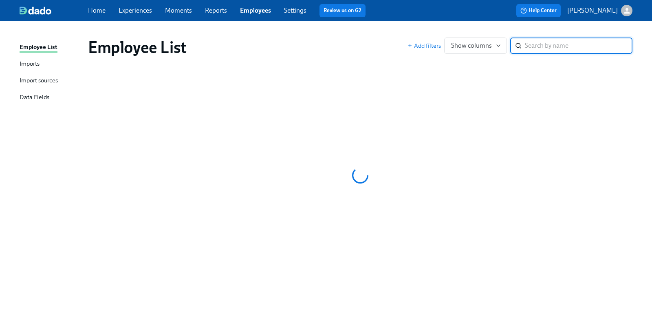
click at [538, 48] on input "search" at bounding box center [579, 45] width 108 height 16
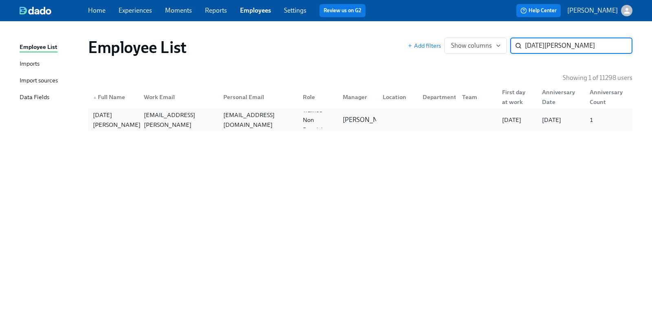
type input "[DATE][PERSON_NAME]"
click at [112, 120] on div "[DATE][PERSON_NAME]" at bounding box center [117, 120] width 54 height 20
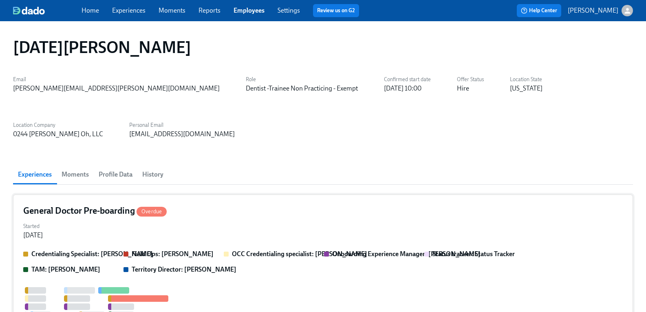
click at [105, 205] on h4 "General Doctor Pre-boarding Overdue" at bounding box center [94, 211] width 143 height 12
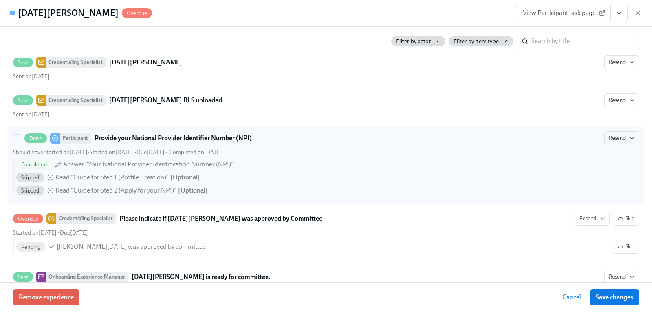
scroll to position [2405, 0]
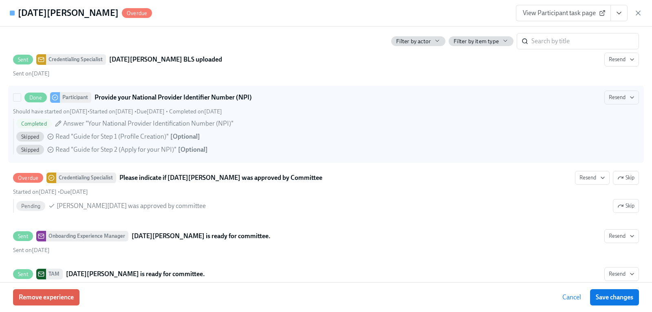
click at [264, 154] on div "Skipped Read "Guide for Step 2 (Apply for your NPI)" [ Optional ]" at bounding box center [327, 150] width 623 height 10
click at [21, 101] on input "Done Participant Provide your National Provider Identifier Number (NPI) Resend …" at bounding box center [16, 97] width 7 height 7
checkbox input "true"
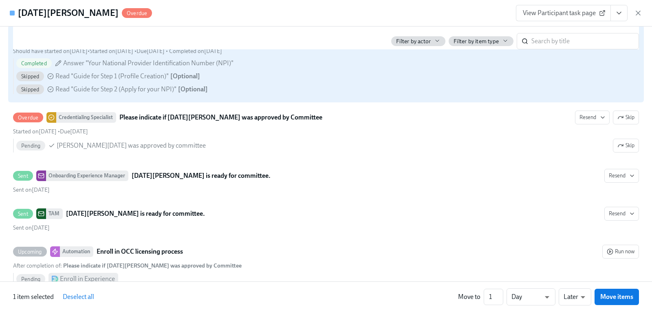
scroll to position [2446, 0]
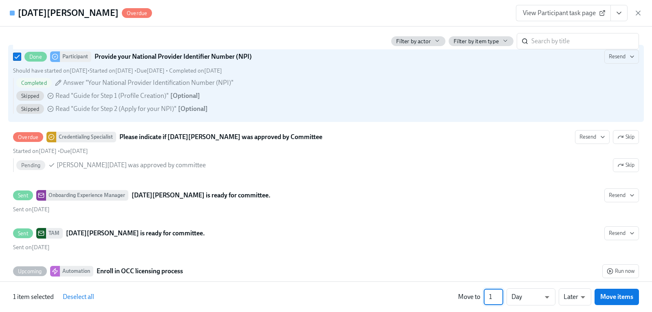
click at [493, 295] on input "1" at bounding box center [494, 297] width 20 height 16
click at [187, 297] on div "1 item selected Deselect all Move to 130 ​ Days d ​ Later later ​ Move items" at bounding box center [326, 296] width 652 height 31
drag, startPoint x: 489, startPoint y: 295, endPoint x: 515, endPoint y: 292, distance: 26.3
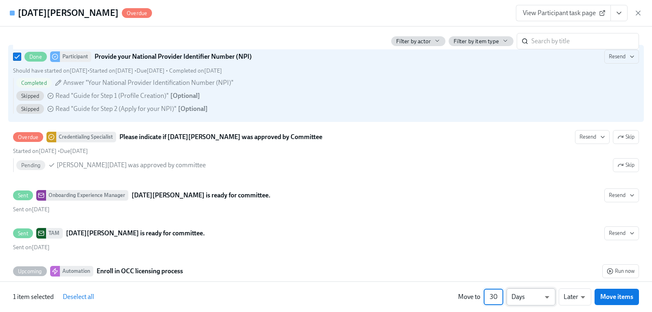
click at [515, 292] on div "130 ​ Days d ​" at bounding box center [520, 296] width 72 height 17
type input "30"
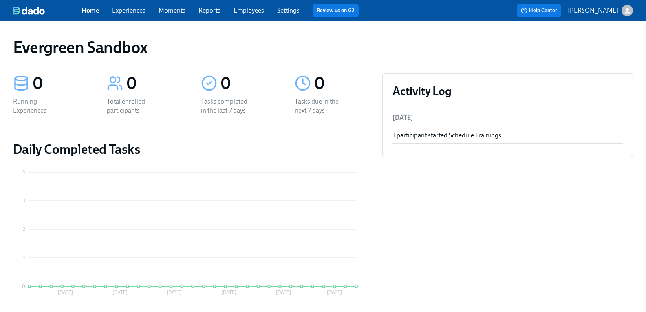
click at [623, 12] on icon "button" at bounding box center [627, 11] width 9 height 9
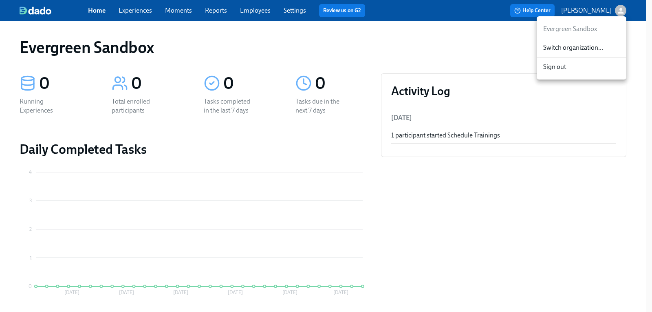
click at [595, 47] on span "Switch organization..." at bounding box center [581, 47] width 77 height 9
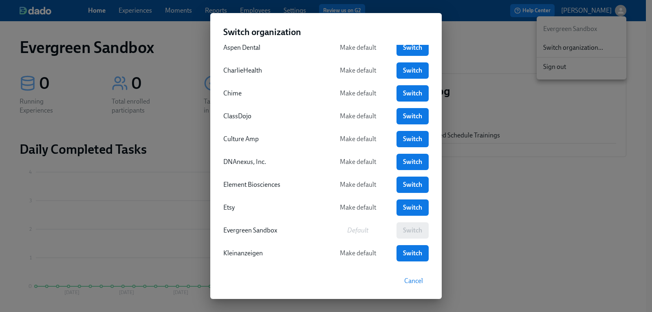
scroll to position [82, 0]
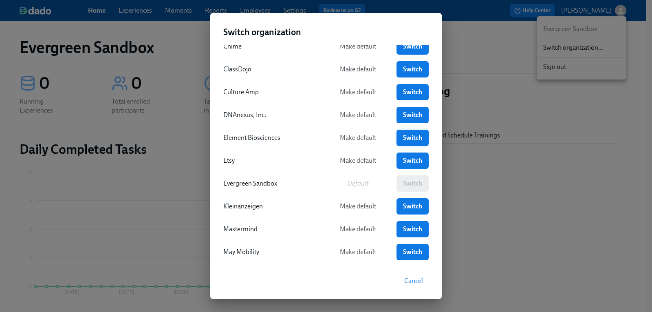
click at [409, 137] on span "Switch" at bounding box center [412, 138] width 21 height 8
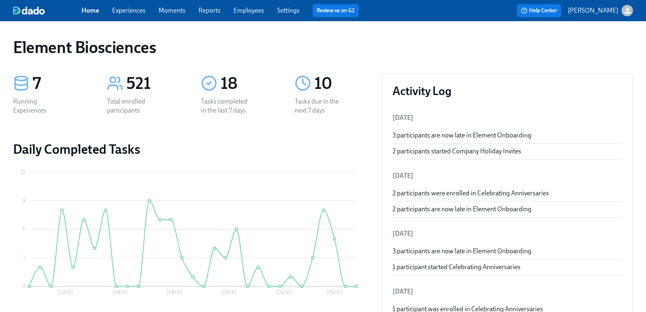
click at [140, 7] on link "Experiences" at bounding box center [128, 11] width 33 height 8
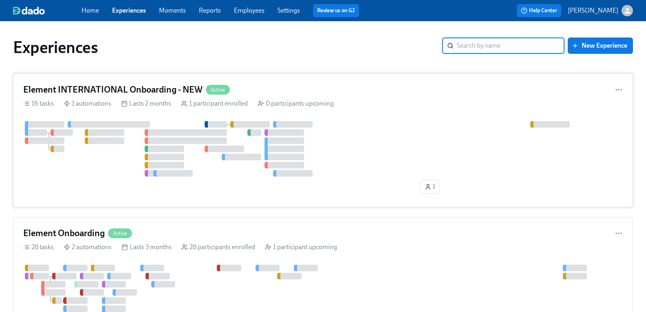
click at [110, 90] on h4 "Element INTERNATIONAL Onboarding - NEW" at bounding box center [112, 90] width 179 height 12
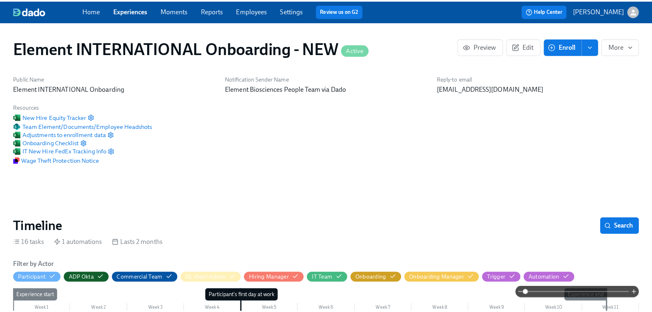
scroll to position [0, 1447]
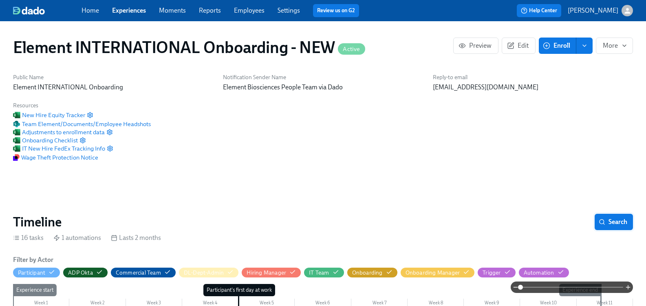
click at [620, 222] on span "Search" at bounding box center [613, 222] width 27 height 8
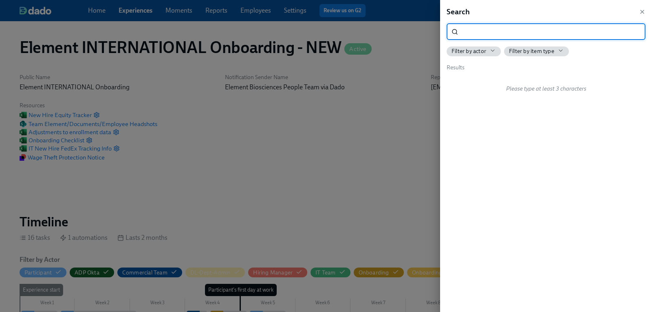
click at [482, 31] on input "search" at bounding box center [553, 32] width 184 height 16
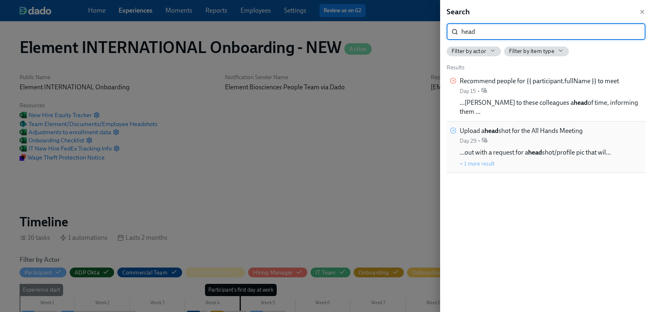
type input "head"
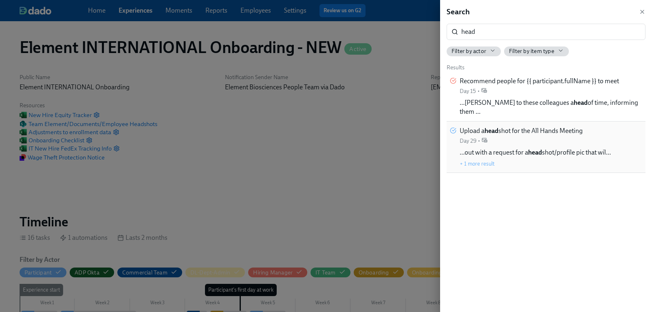
click at [498, 127] on strong "head" at bounding box center [492, 131] width 14 height 8
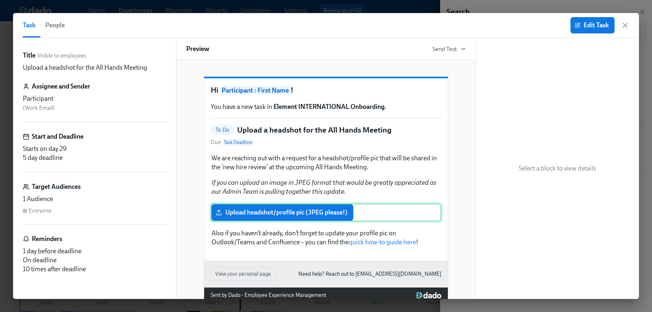
click at [282, 221] on div "Upload headshot/profile pic (JPEG please!)" at bounding box center [326, 212] width 231 height 18
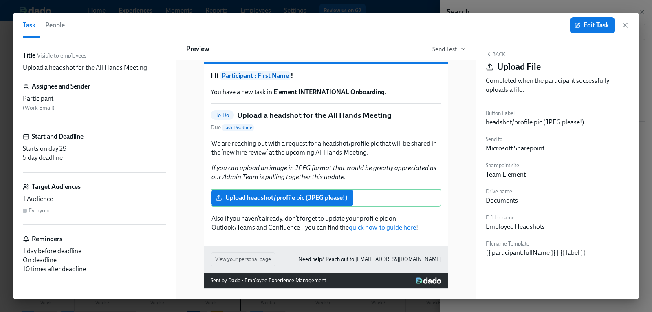
scroll to position [27, 0]
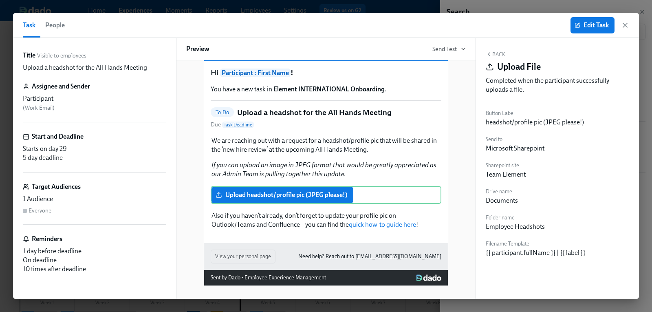
click at [52, 22] on span "People" at bounding box center [55, 25] width 20 height 11
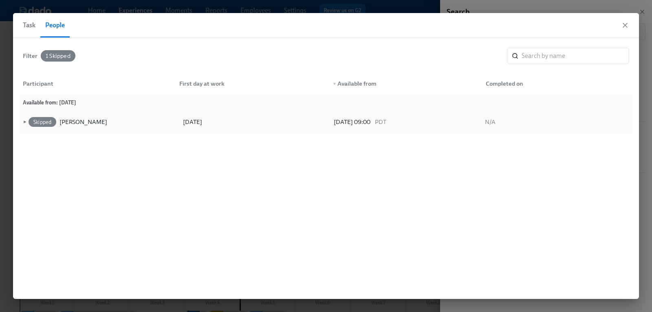
click at [23, 120] on span "►" at bounding box center [24, 121] width 6 height 9
click at [109, 121] on icon at bounding box center [112, 122] width 6 height 6
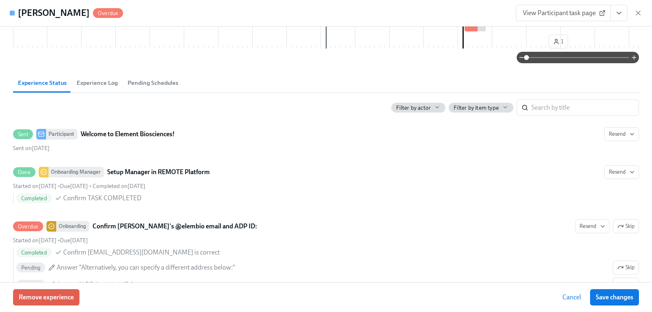
scroll to position [163, 0]
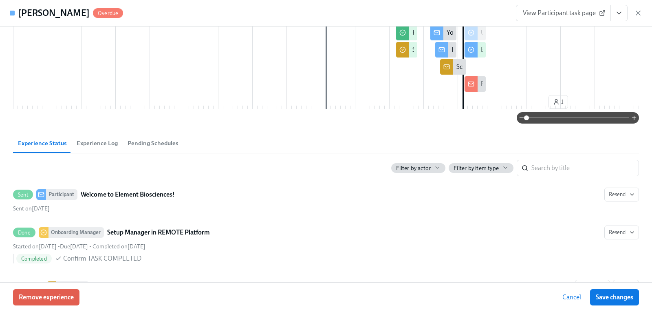
click at [98, 148] on span "Experience Log" at bounding box center [97, 143] width 41 height 9
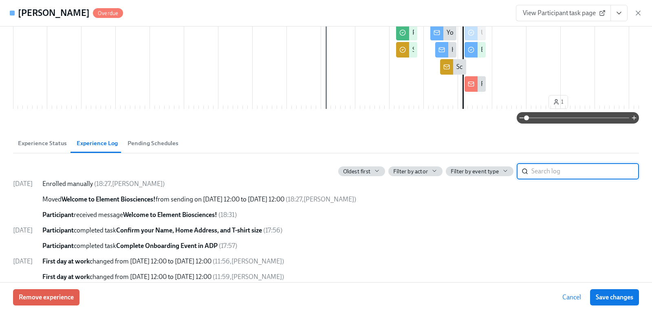
click at [553, 179] on input "search" at bounding box center [585, 171] width 108 height 16
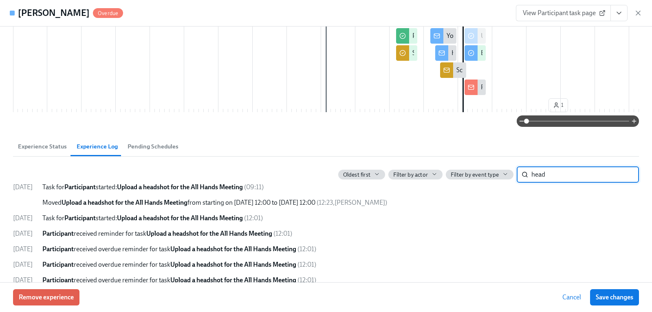
scroll to position [139, 0]
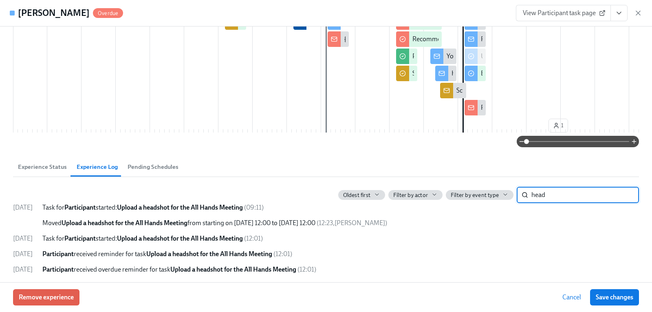
type input "head"
click at [59, 172] on span "Experience Status" at bounding box center [42, 166] width 49 height 9
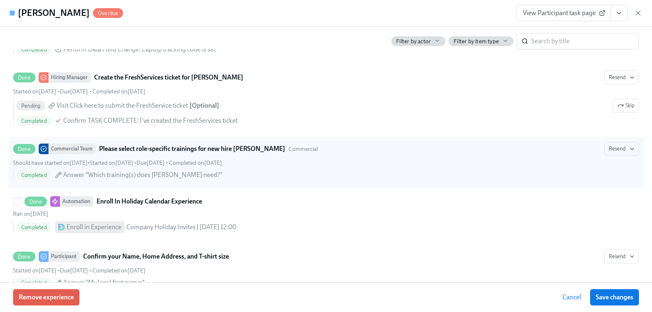
scroll to position [588, 0]
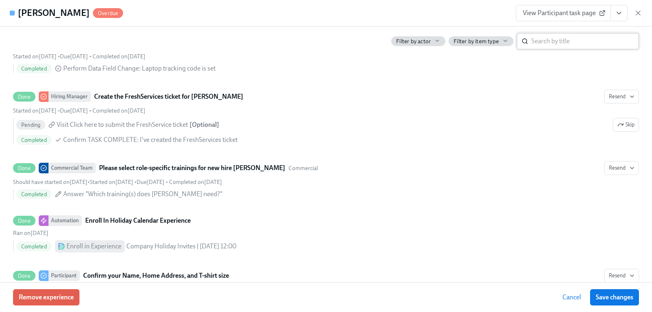
click at [538, 42] on input "search" at bounding box center [585, 41] width 108 height 16
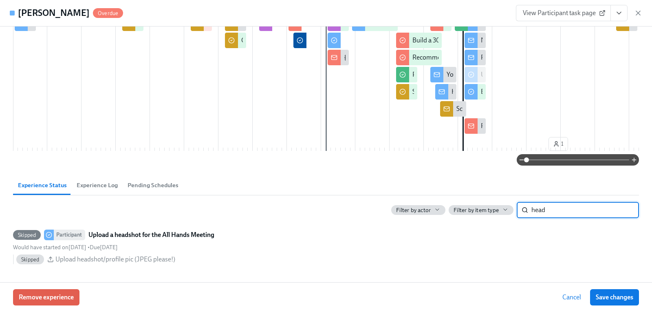
type input "head"
click at [98, 185] on span "Experience Log" at bounding box center [97, 185] width 41 height 9
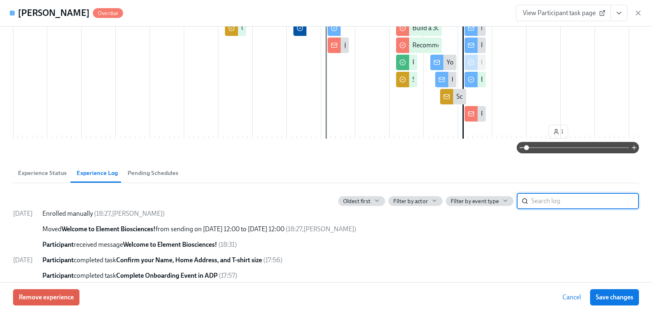
click at [537, 209] on input "search" at bounding box center [585, 201] width 108 height 16
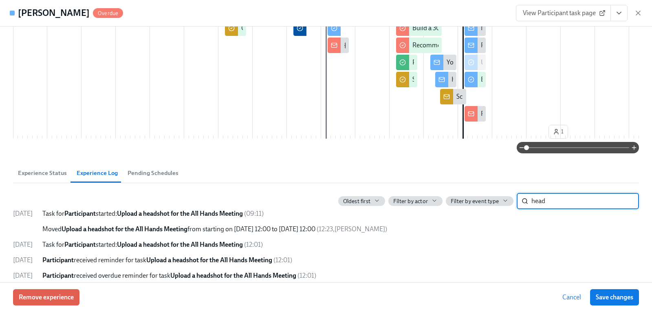
type input "head"
click at [51, 178] on span "Experience Status" at bounding box center [42, 172] width 49 height 9
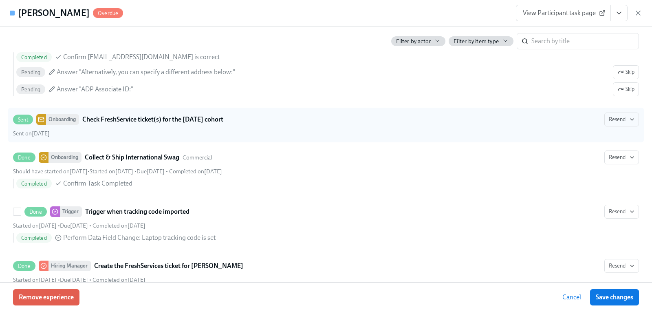
scroll to position [174, 0]
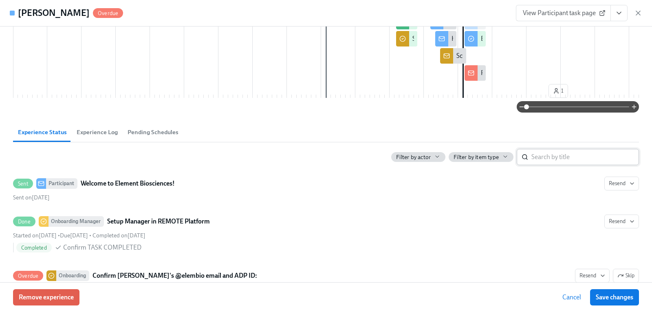
click at [541, 165] on input "search" at bounding box center [585, 157] width 108 height 16
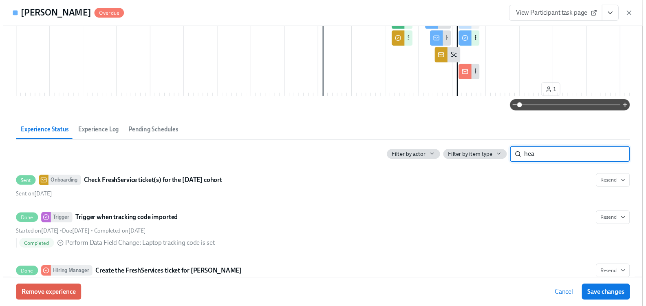
scroll to position [133, 0]
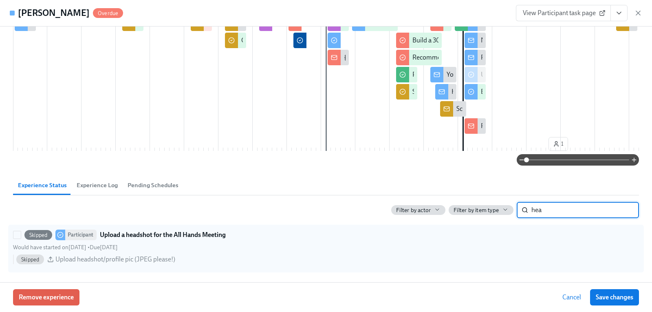
type input "hea"
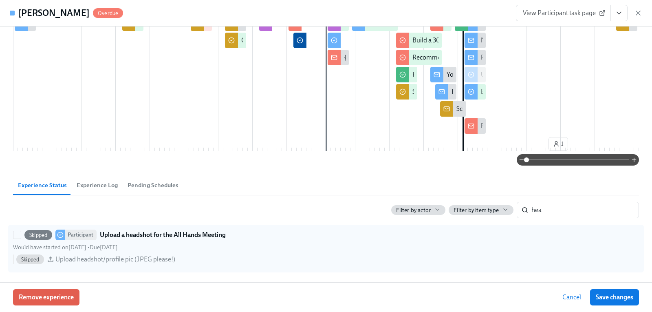
click at [164, 234] on strong "Upload a headshot for the All Hands Meeting" at bounding box center [163, 235] width 126 height 10
click at [21, 234] on input "Skipped Participant Upload a headshot for the All Hands Meeting Would have star…" at bounding box center [16, 234] width 7 height 7
checkbox input "true"
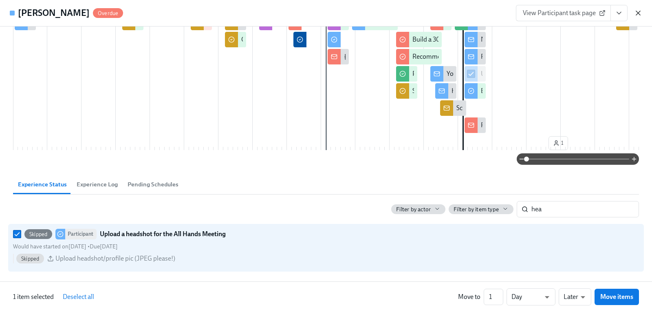
click at [639, 12] on icon "button" at bounding box center [638, 13] width 4 height 4
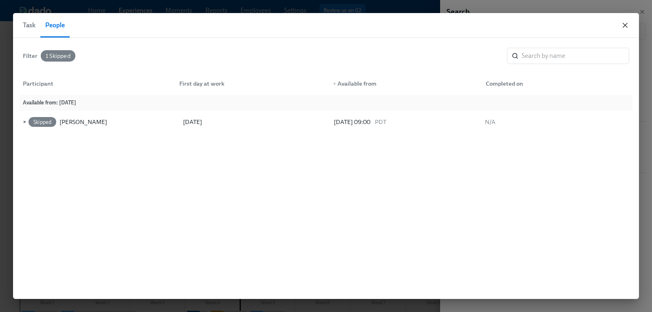
click at [626, 25] on icon "button" at bounding box center [625, 25] width 8 height 8
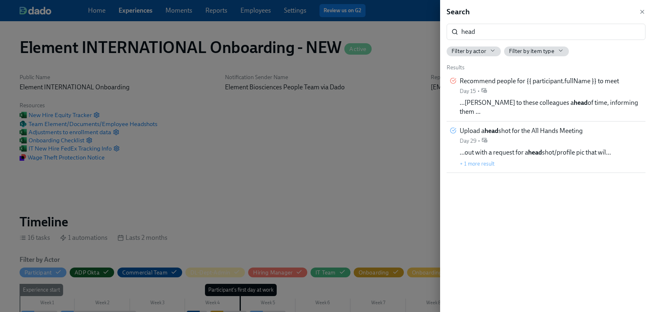
click at [212, 130] on div at bounding box center [326, 156] width 652 height 312
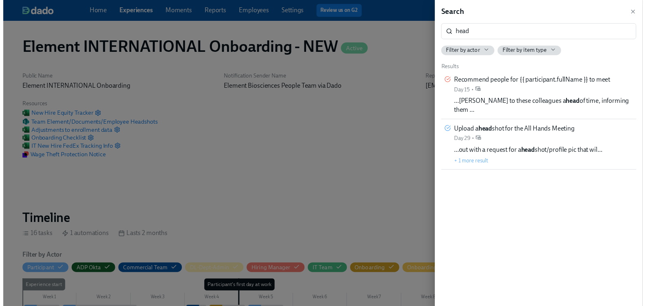
scroll to position [0, 1441]
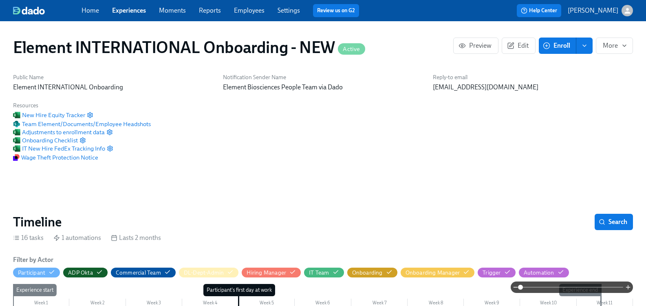
click at [136, 12] on link "Experiences" at bounding box center [129, 11] width 34 height 8
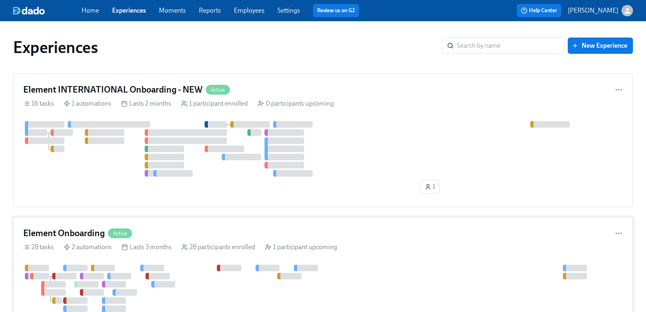
click at [77, 236] on h4 "Element Onboarding" at bounding box center [64, 233] width 82 height 12
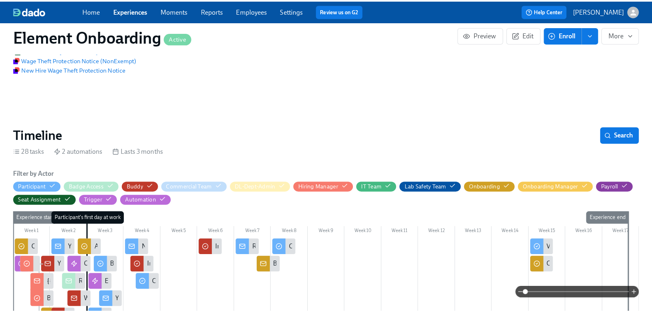
scroll to position [122, 0]
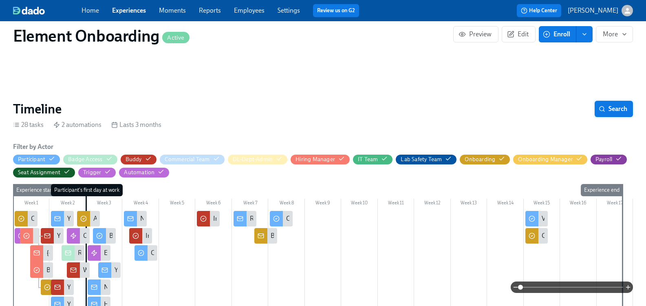
click at [610, 105] on span "Search" at bounding box center [613, 109] width 27 height 8
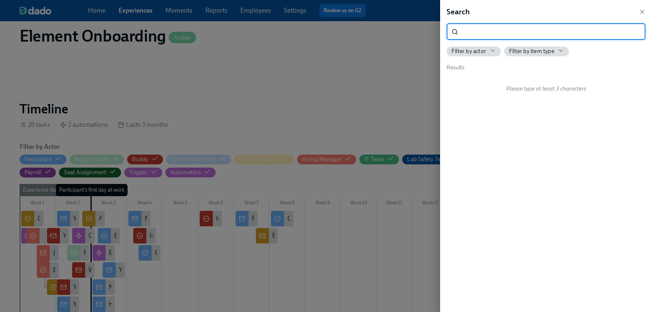
click at [468, 29] on input "search" at bounding box center [553, 32] width 184 height 16
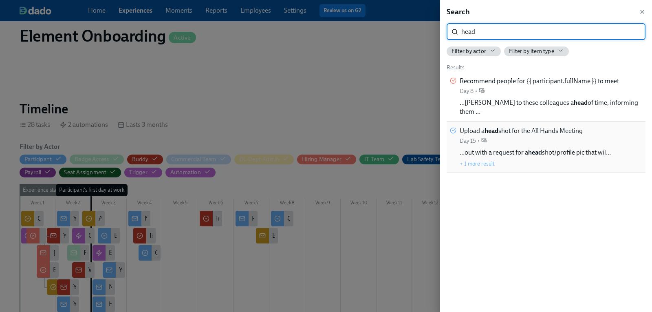
type input "head"
click at [496, 127] on div "Upload a head shot for the All Hands Meeting Day 15 •" at bounding box center [521, 135] width 123 height 18
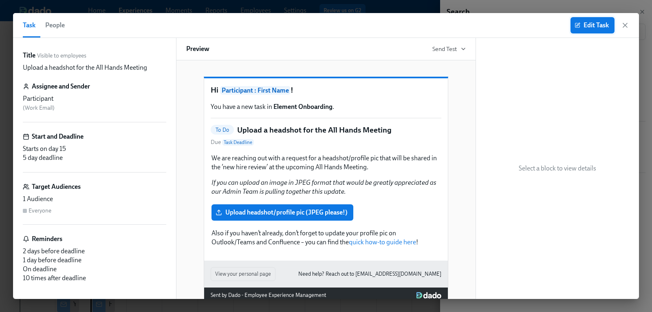
click at [596, 25] on span "Edit Task" at bounding box center [592, 25] width 33 height 8
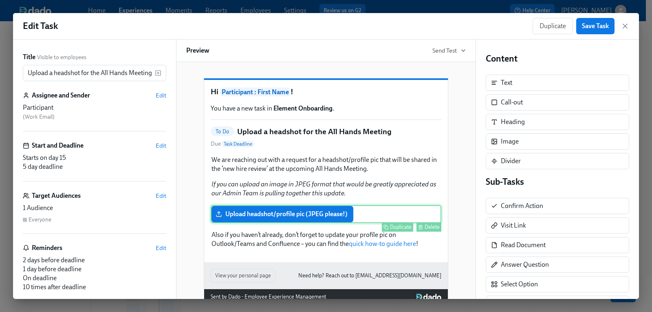
click at [276, 223] on div "Upload headshot/profile pic (JPEG please!) Duplicate Delete" at bounding box center [326, 214] width 231 height 18
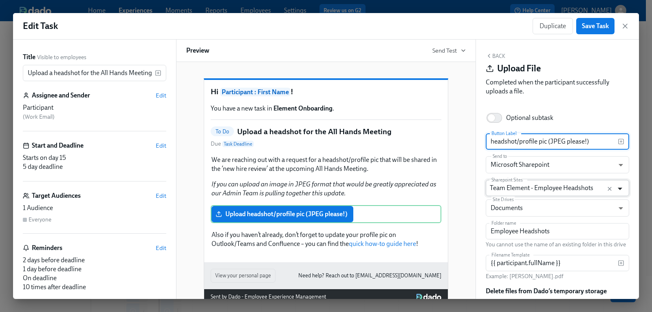
click at [615, 190] on icon "Open" at bounding box center [620, 188] width 11 height 11
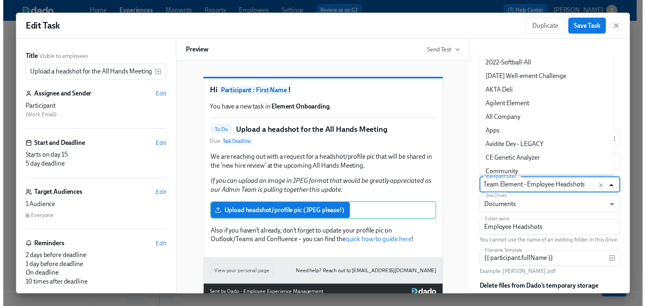
scroll to position [624, 0]
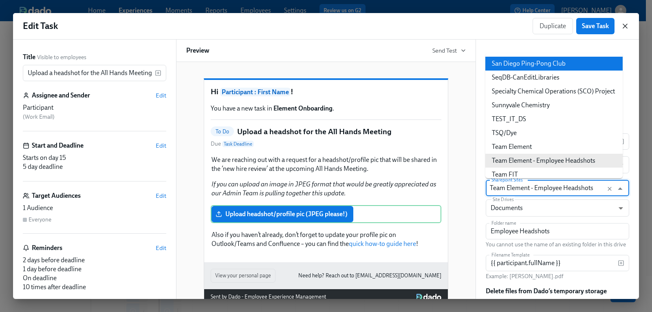
click at [626, 24] on icon "button" at bounding box center [625, 26] width 8 height 8
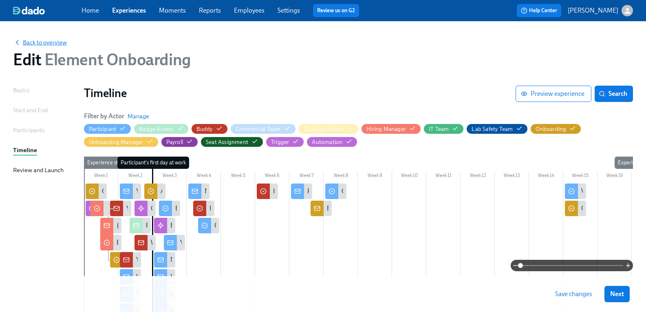
click at [52, 43] on span "Back to overview" at bounding box center [40, 42] width 54 height 8
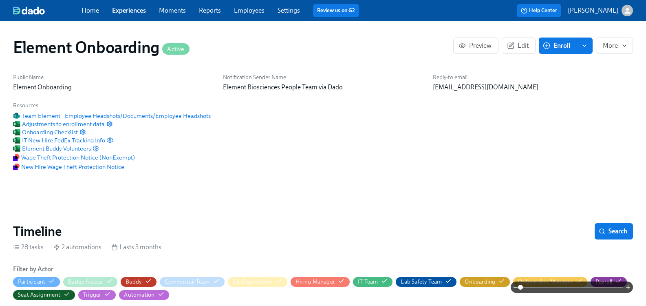
scroll to position [0, 9656]
click at [141, 11] on link "Experiences" at bounding box center [129, 11] width 34 height 8
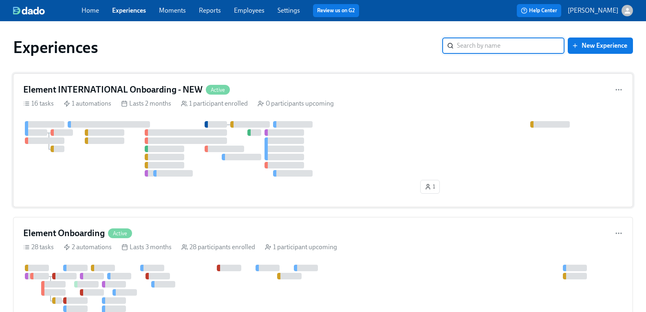
click at [146, 91] on h4 "Element INTERNATIONAL Onboarding - NEW" at bounding box center [112, 90] width 179 height 12
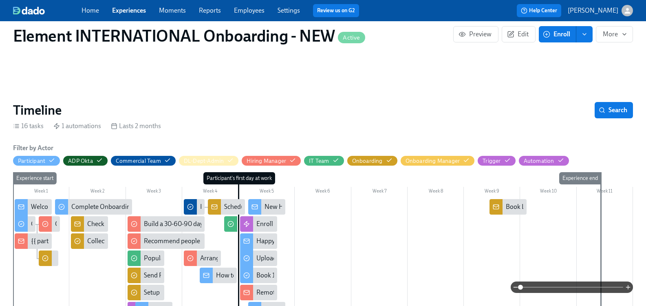
scroll to position [41, 0]
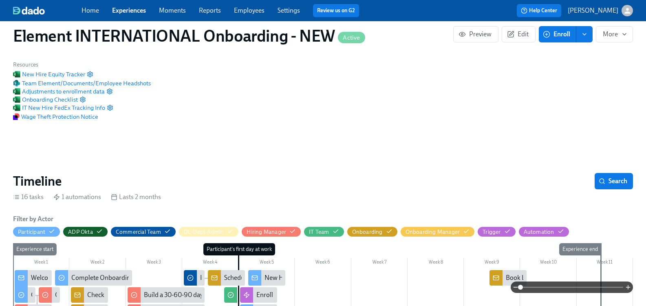
click at [139, 10] on link "Experiences" at bounding box center [129, 11] width 34 height 8
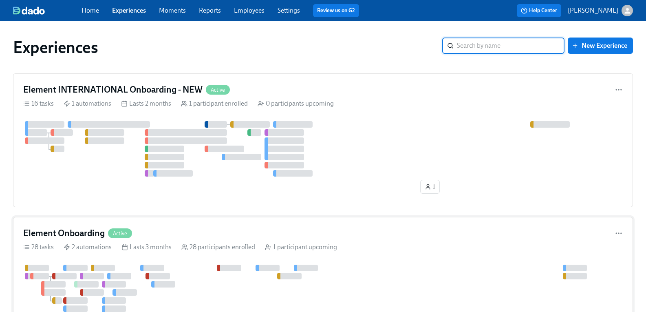
click at [92, 232] on h4 "Element Onboarding" at bounding box center [64, 233] width 82 height 12
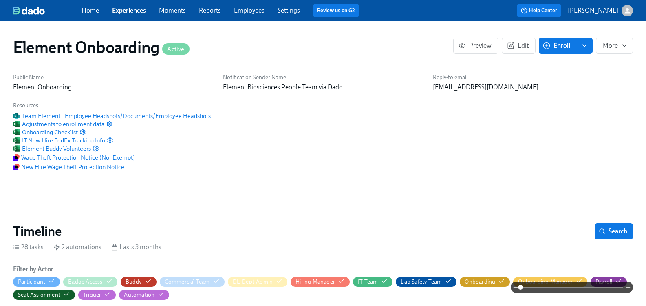
scroll to position [0, 9656]
click at [143, 9] on link "Experiences" at bounding box center [129, 11] width 34 height 8
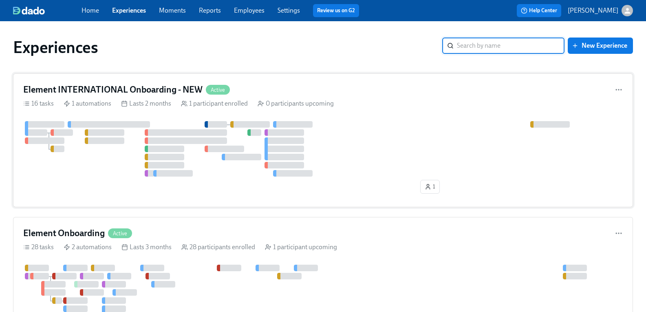
click at [123, 87] on h4 "Element INTERNATIONAL Onboarding - NEW" at bounding box center [112, 90] width 179 height 12
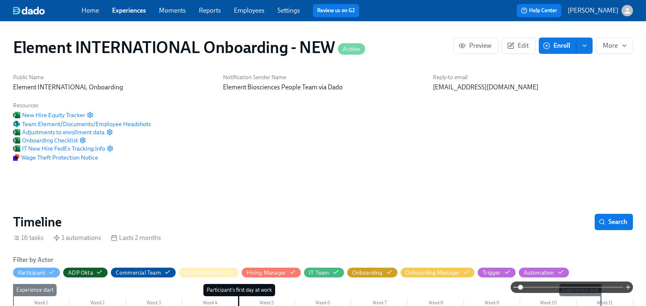
scroll to position [0, 1447]
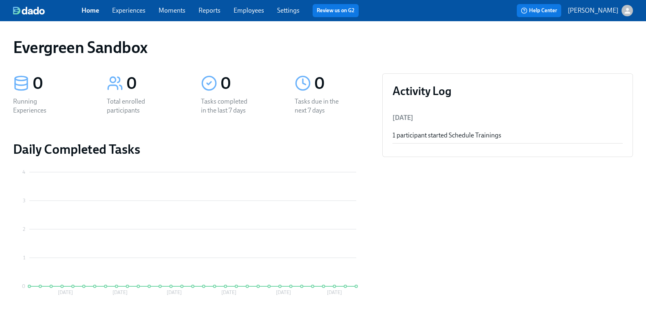
click at [136, 7] on link "Experiences" at bounding box center [128, 11] width 33 height 8
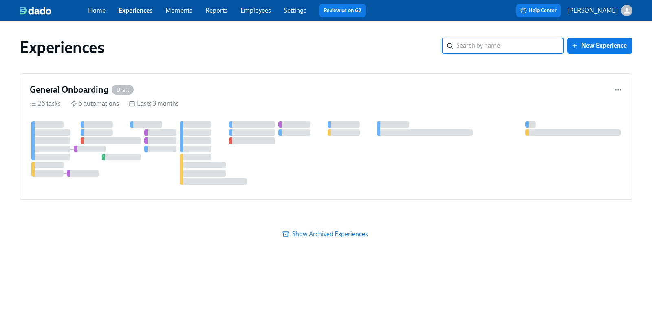
click at [627, 10] on icon "button" at bounding box center [627, 11] width 6 height 6
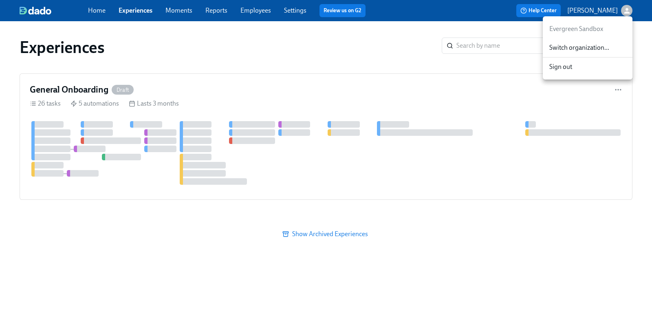
click at [591, 51] on span "Switch organization..." at bounding box center [587, 47] width 77 height 9
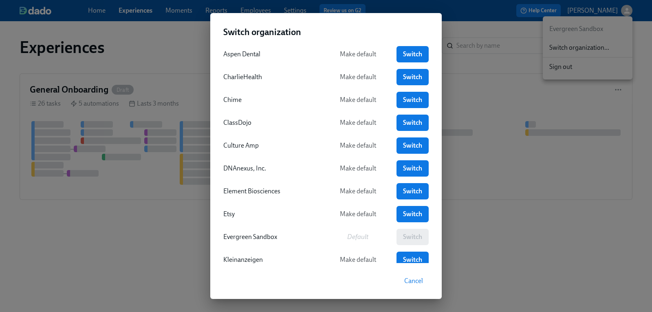
scroll to position [41, 0]
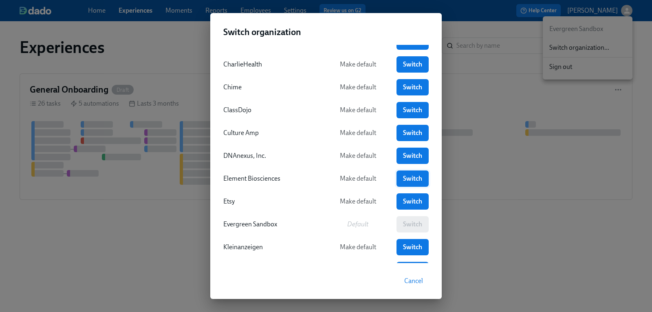
click at [406, 173] on link "Switch" at bounding box center [413, 178] width 32 height 16
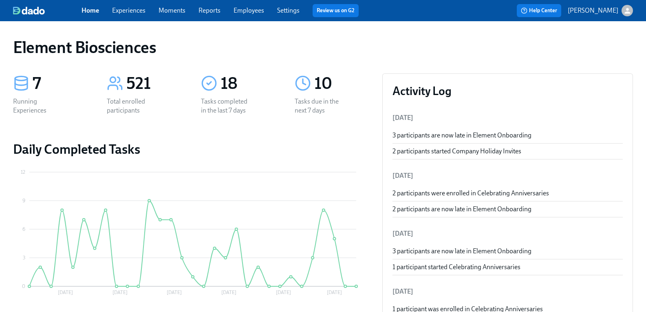
click at [140, 4] on div "Home Experiences Moments Reports Employees Settings Review us on G2" at bounding box center [224, 10] width 284 height 13
click at [140, 11] on link "Experiences" at bounding box center [128, 11] width 33 height 8
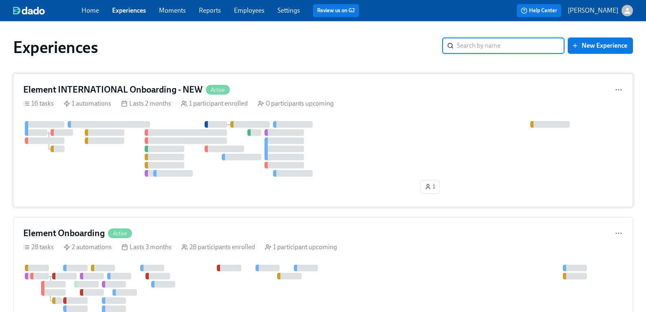
scroll to position [41, 0]
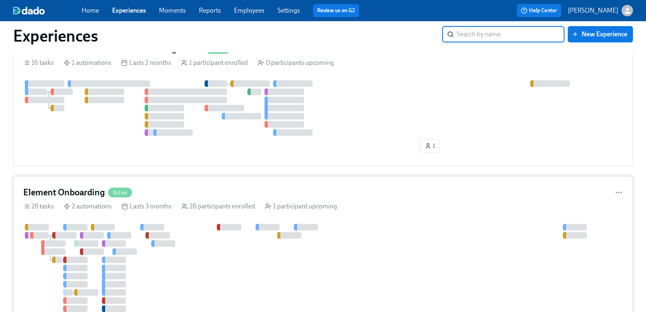
click at [92, 193] on h4 "Element Onboarding" at bounding box center [64, 192] width 82 height 12
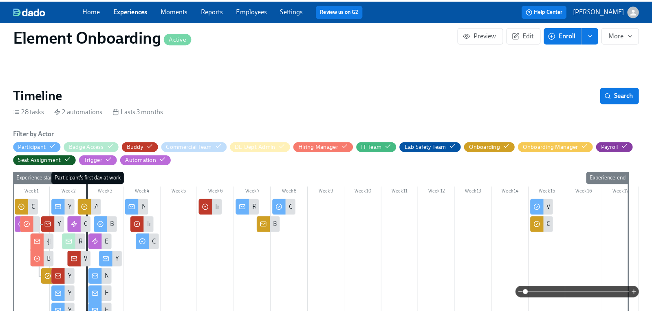
scroll to position [163, 0]
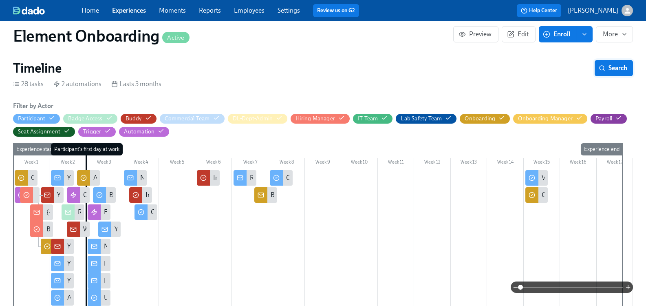
click at [615, 71] on span "Search" at bounding box center [613, 68] width 27 height 8
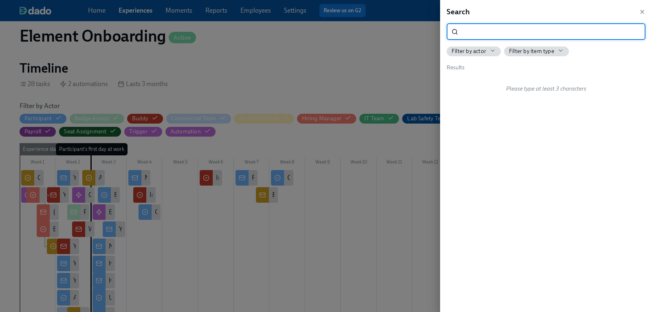
click at [493, 35] on input "search" at bounding box center [553, 32] width 184 height 16
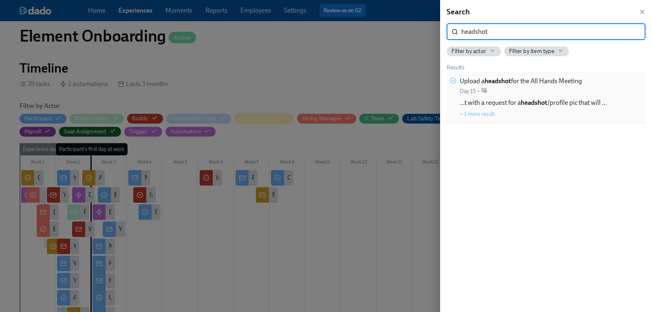
type input "headshot"
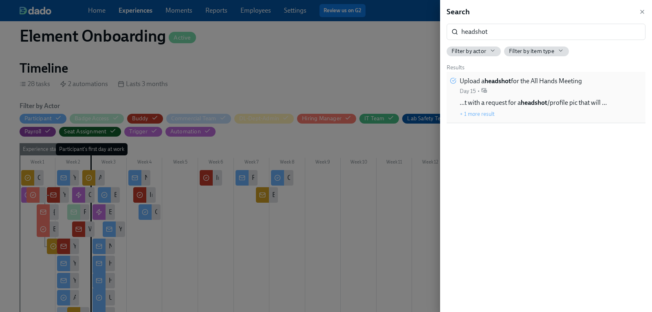
click at [494, 83] on strong "headshot" at bounding box center [498, 81] width 26 height 8
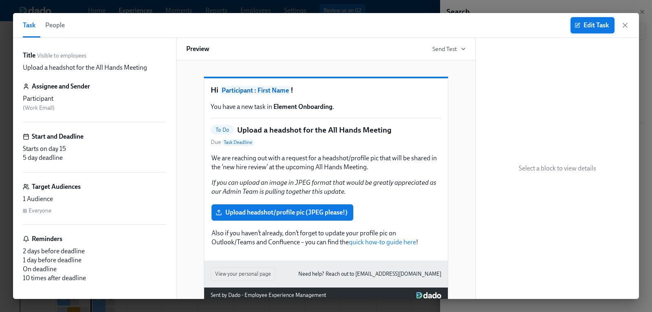
click at [585, 25] on span "Edit Task" at bounding box center [592, 25] width 33 height 8
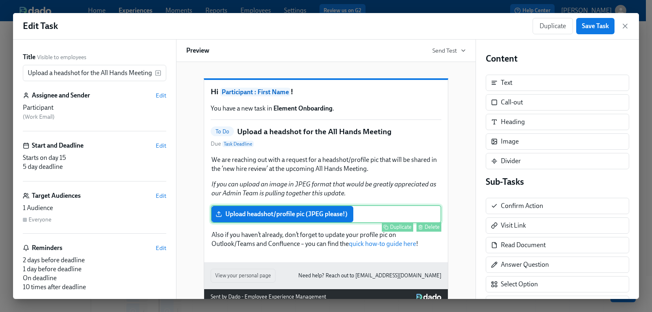
click at [313, 223] on div "Upload headshot/profile pic (JPEG please!) Duplicate Delete" at bounding box center [326, 214] width 231 height 18
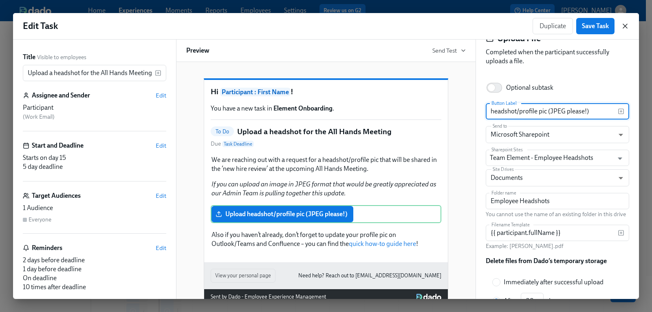
click at [627, 26] on icon "button" at bounding box center [625, 26] width 8 height 8
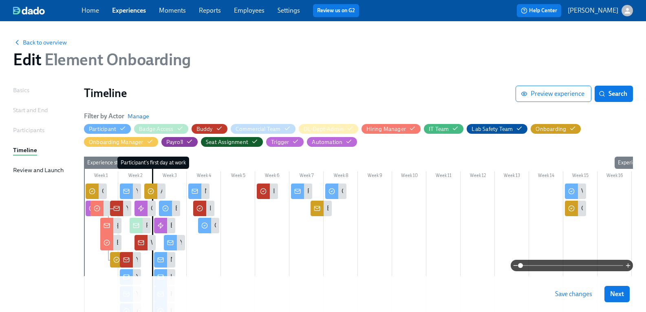
click at [125, 11] on link "Experiences" at bounding box center [129, 11] width 34 height 8
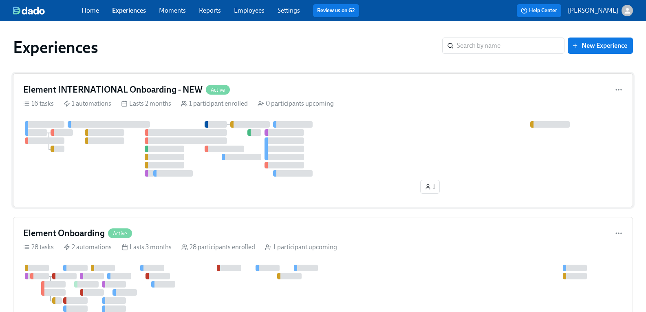
click at [123, 87] on h4 "Element INTERNATIONAL Onboarding - NEW" at bounding box center [112, 90] width 179 height 12
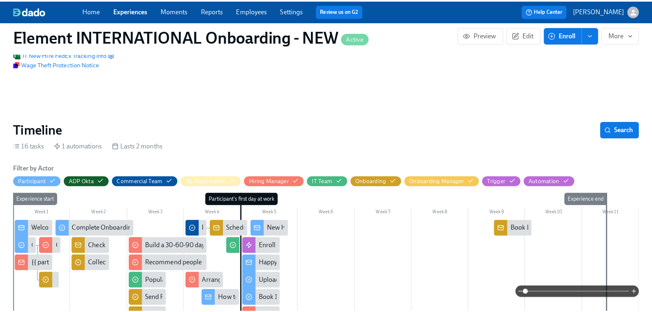
scroll to position [41, 0]
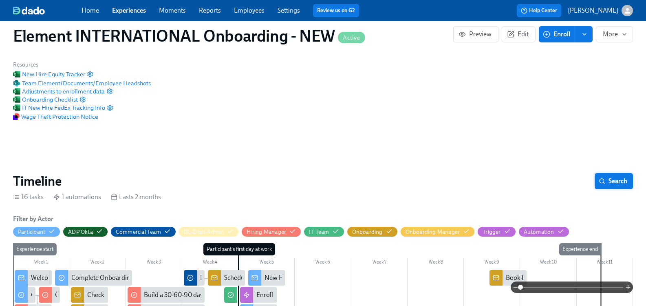
click at [601, 178] on span "Search" at bounding box center [613, 181] width 27 height 8
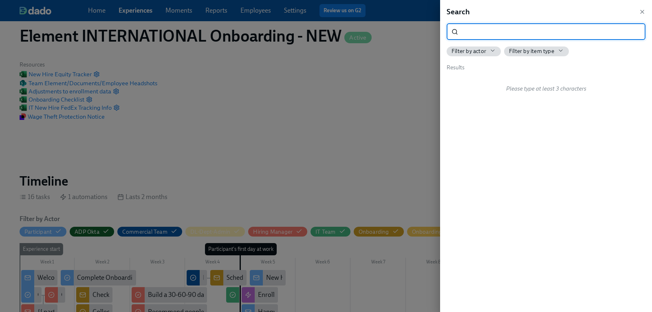
click at [480, 34] on input "search" at bounding box center [553, 32] width 184 height 16
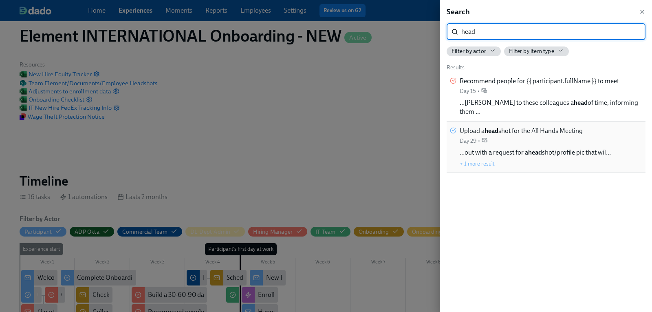
type input "head"
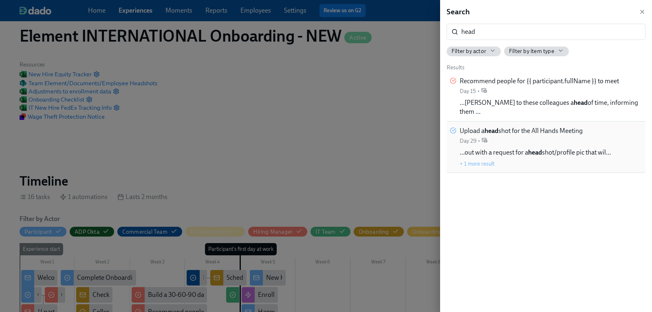
click at [501, 133] on div "Upload a head shot for the All Hands Meeting Day 29 •" at bounding box center [521, 135] width 123 height 18
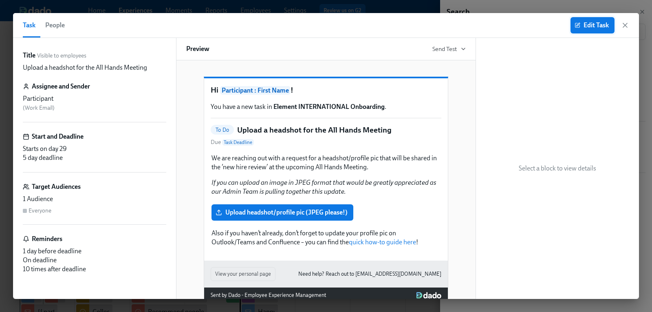
click at [602, 25] on span "Edit Task" at bounding box center [592, 25] width 33 height 8
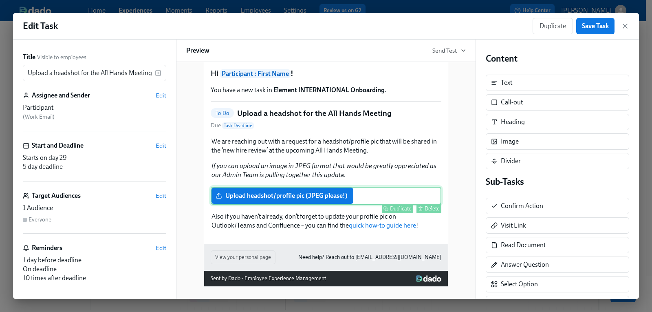
scroll to position [29, 0]
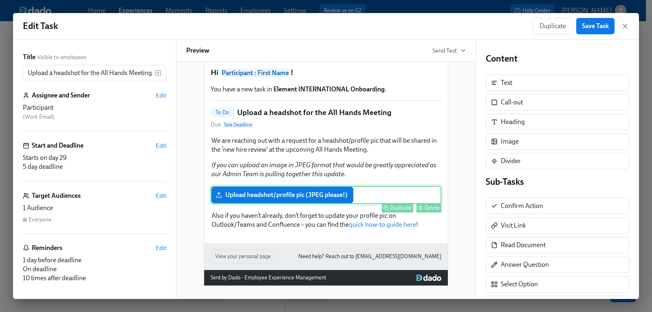
click at [276, 198] on div "Upload headshot/profile pic (JPEG please!) Duplicate Delete" at bounding box center [326, 195] width 231 height 18
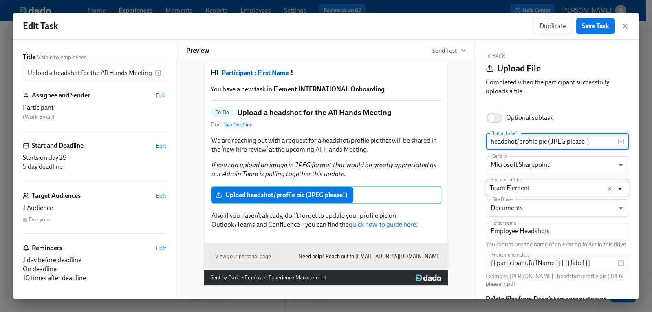
click at [618, 189] on icon "Open" at bounding box center [620, 189] width 4 height 2
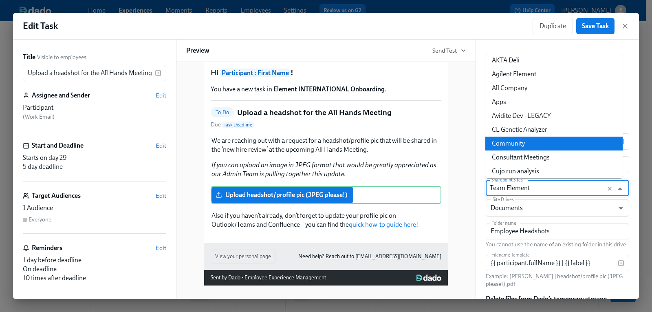
scroll to position [0, 0]
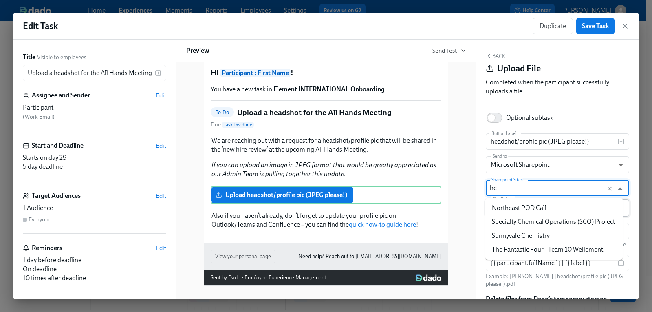
type input "h"
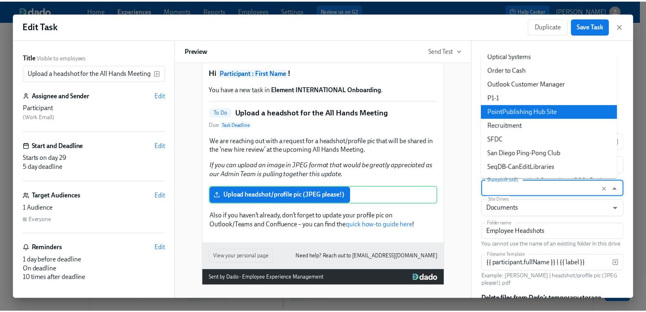
scroll to position [520, 0]
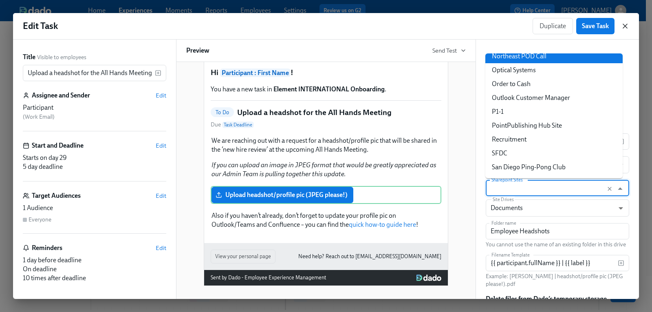
type input "Team Element"
click at [624, 26] on icon "button" at bounding box center [625, 26] width 4 height 4
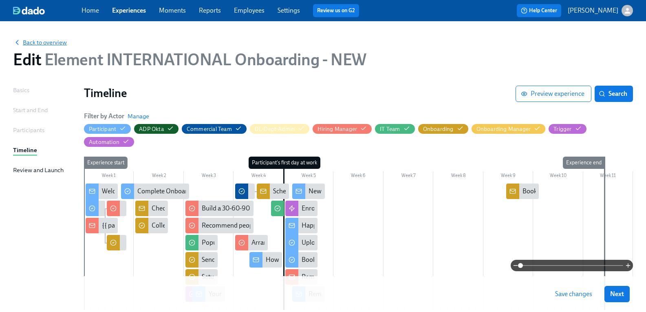
click at [65, 44] on span "Back to overview" at bounding box center [40, 42] width 54 height 8
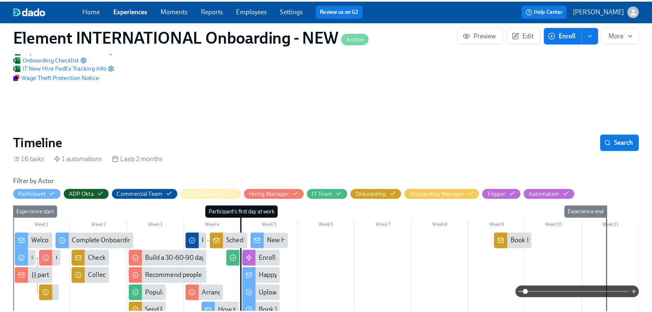
scroll to position [82, 0]
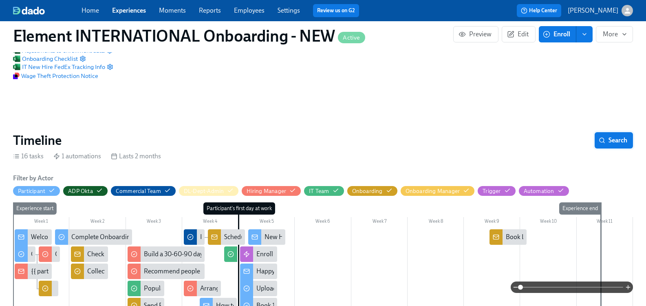
click at [611, 137] on span "Search" at bounding box center [613, 140] width 27 height 8
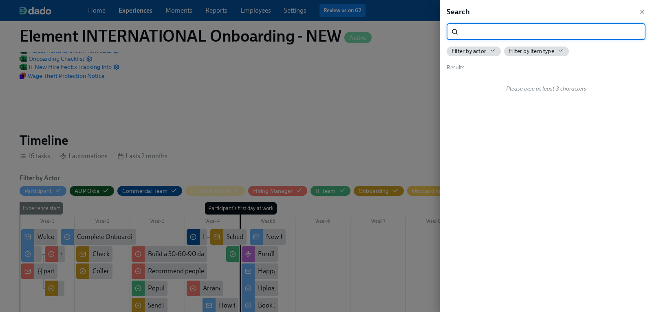
click at [480, 32] on input "search" at bounding box center [553, 32] width 184 height 16
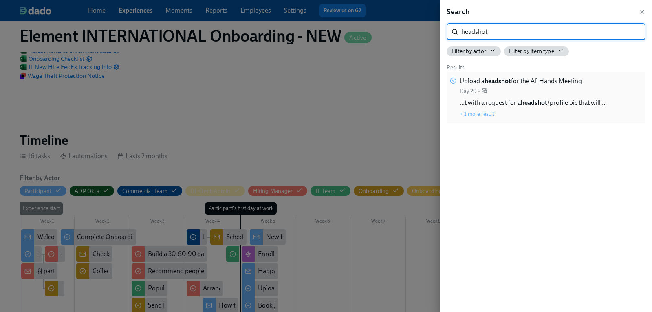
type input "headshot"
click at [485, 88] on icon at bounding box center [485, 90] width 6 height 6
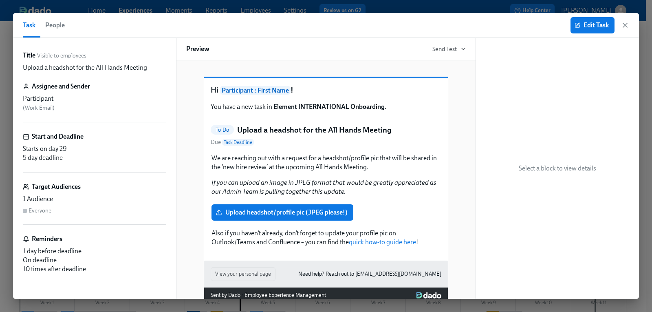
scroll to position [0, 1447]
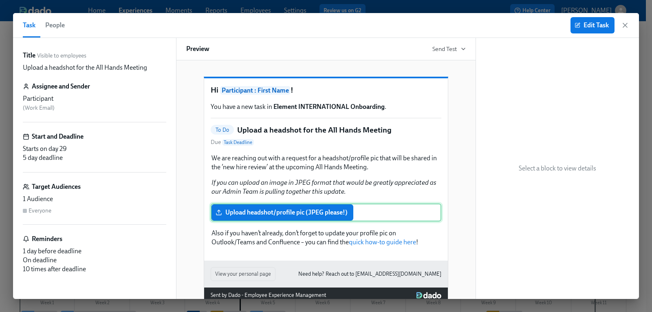
click at [308, 221] on div "Upload headshot/profile pic (JPEG please!)" at bounding box center [326, 212] width 231 height 18
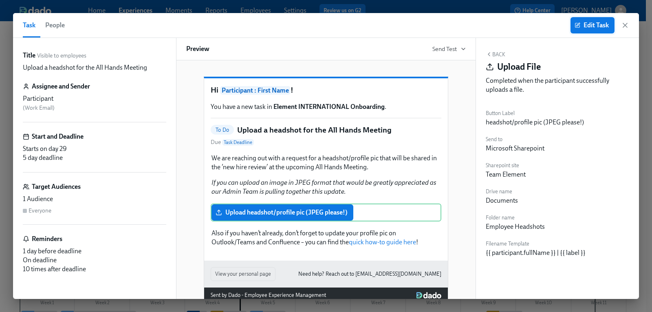
click at [588, 22] on span "Edit Task" at bounding box center [592, 25] width 33 height 8
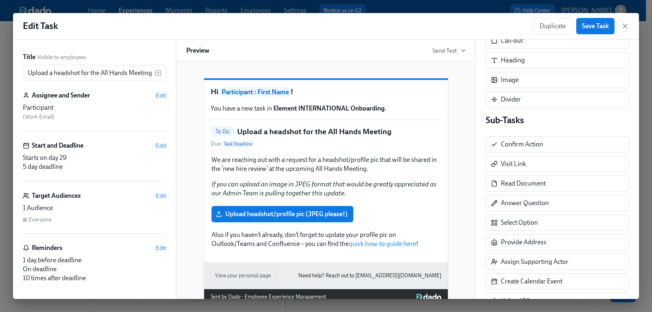
scroll to position [122, 0]
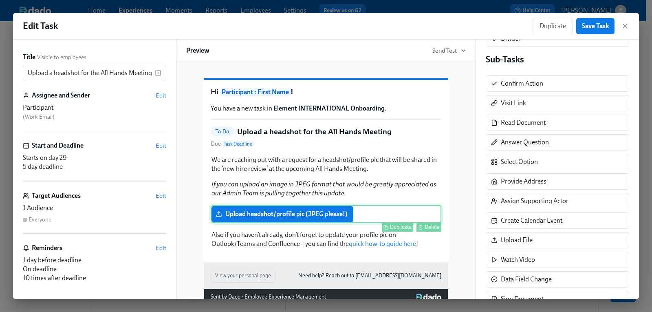
click at [295, 223] on div "Upload headshot/profile pic (JPEG please!) Duplicate Delete" at bounding box center [326, 214] width 231 height 18
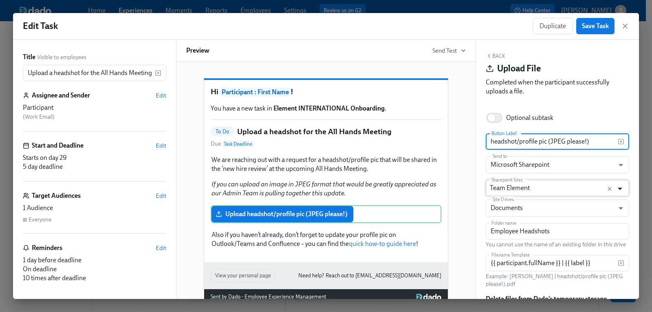
click at [618, 188] on icon "Open" at bounding box center [620, 189] width 4 height 2
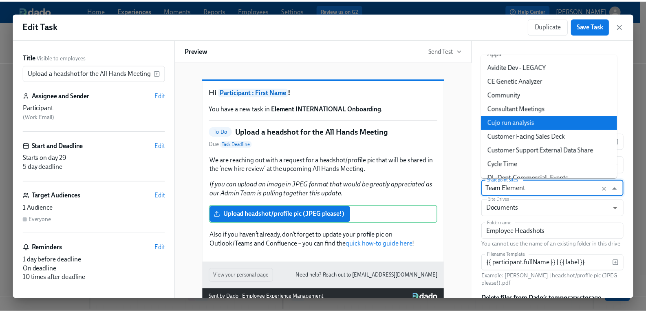
scroll to position [0, 0]
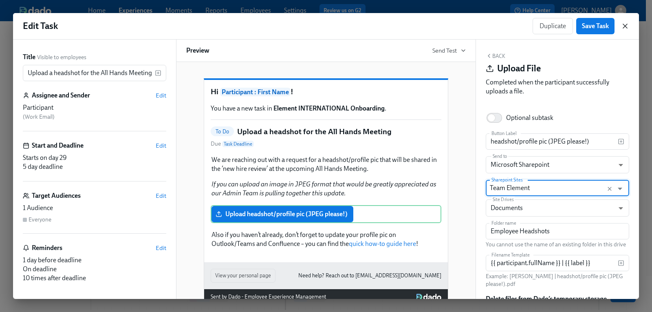
click at [626, 23] on icon "button" at bounding box center [625, 26] width 8 height 8
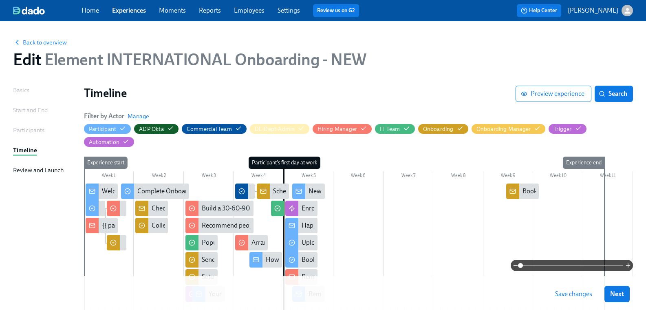
click at [135, 11] on link "Experiences" at bounding box center [129, 11] width 34 height 8
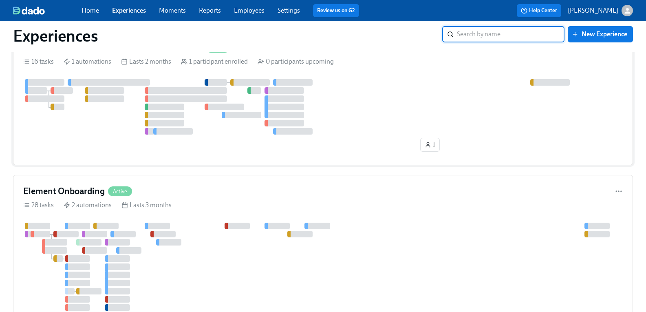
scroll to position [82, 0]
